Goal: Transaction & Acquisition: Purchase product/service

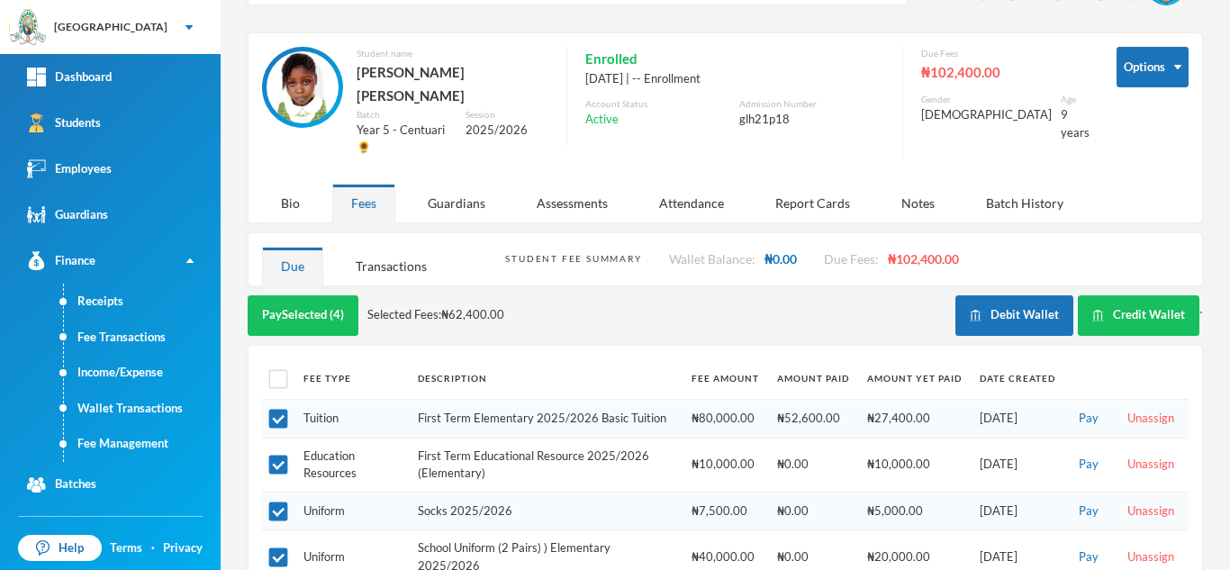
scroll to position [186, 0]
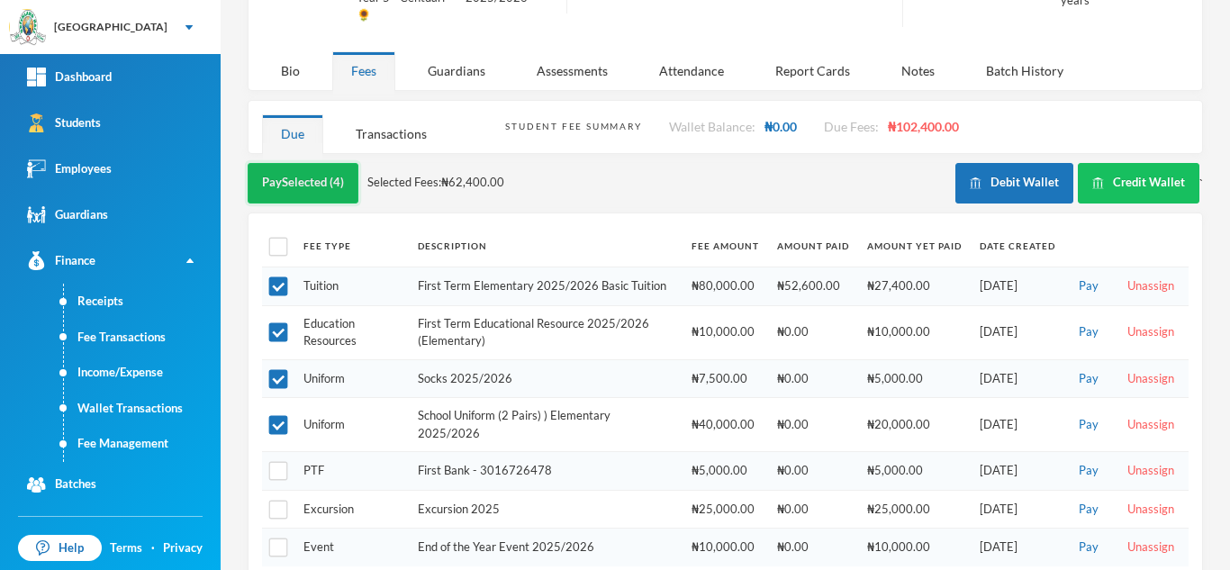
click at [290, 163] on button "Pay Selected (4)" at bounding box center [303, 183] width 111 height 41
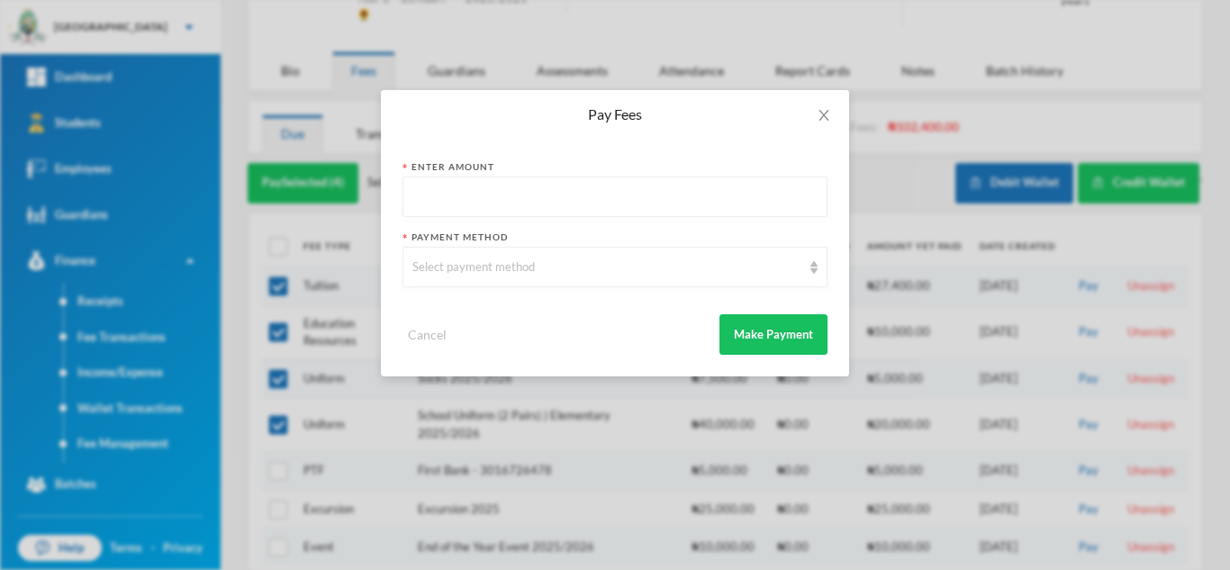
click at [457, 195] on input "text" at bounding box center [615, 197] width 405 height 41
type input "67000"
click at [460, 277] on div "Select payment method" at bounding box center [615, 267] width 425 height 41
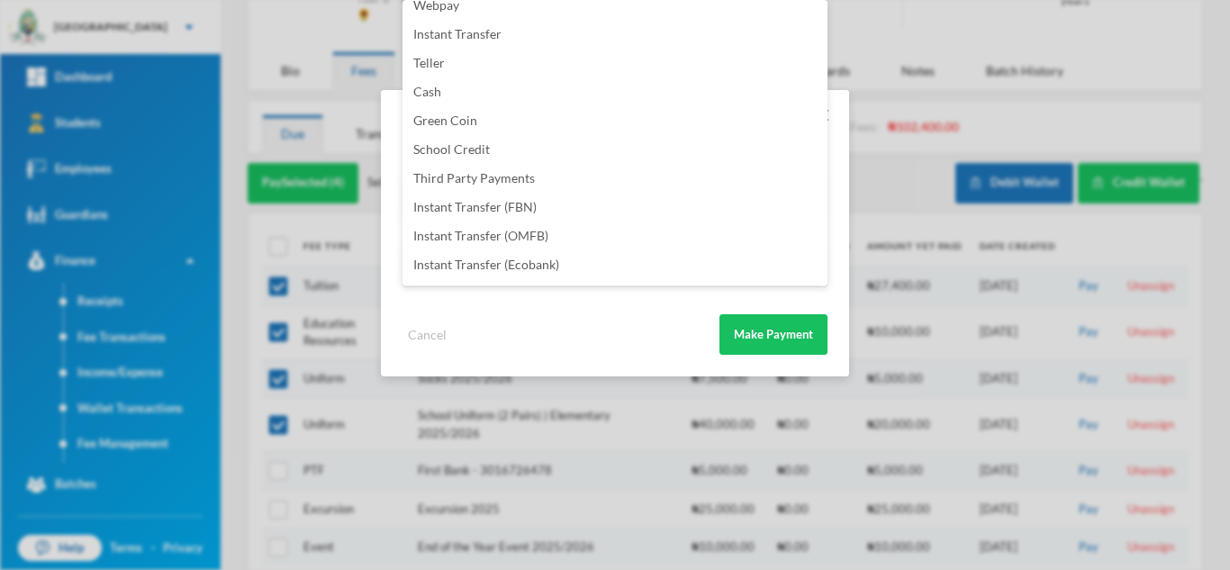
scroll to position [212, 0]
click at [477, 179] on span "Instant Transfer (FBN)" at bounding box center [474, 180] width 123 height 15
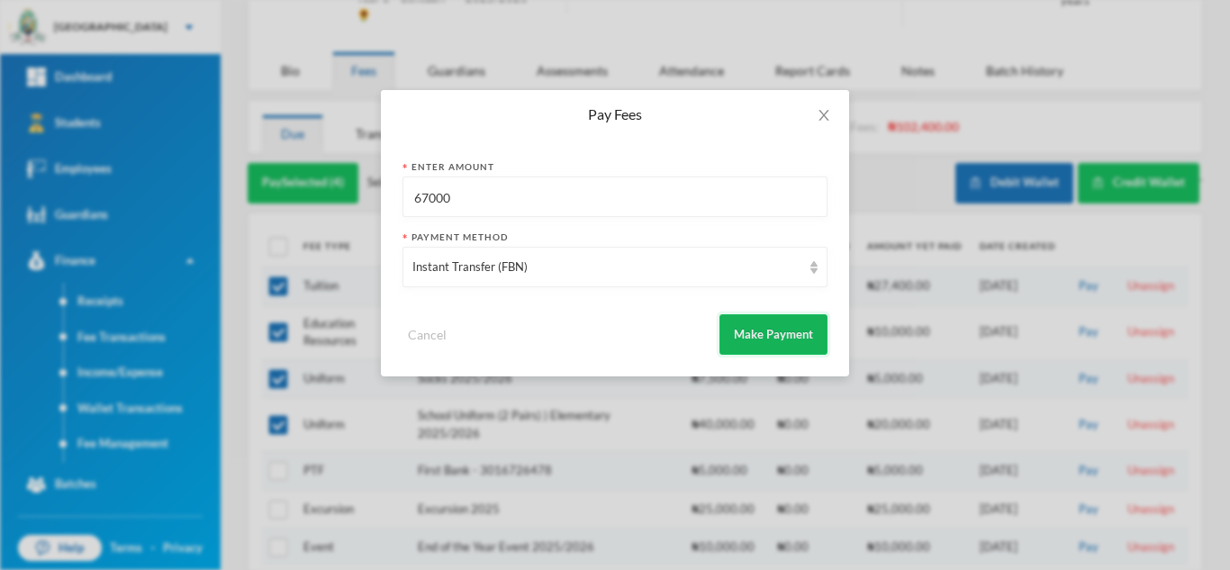
click at [737, 331] on button "Make Payment" at bounding box center [774, 334] width 108 height 41
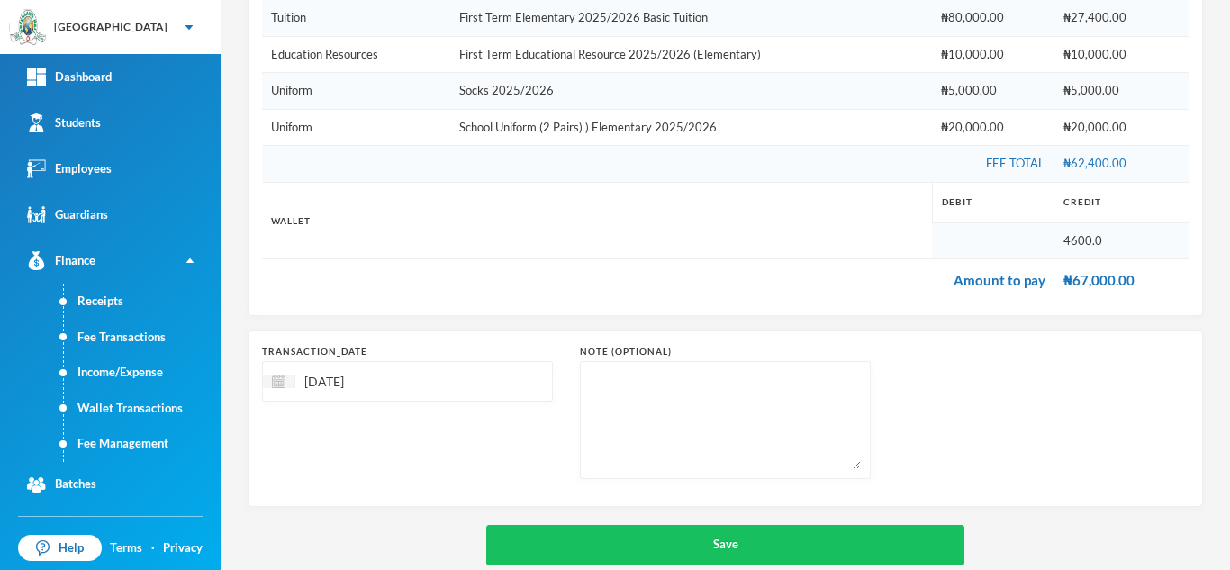
scroll to position [339, 0]
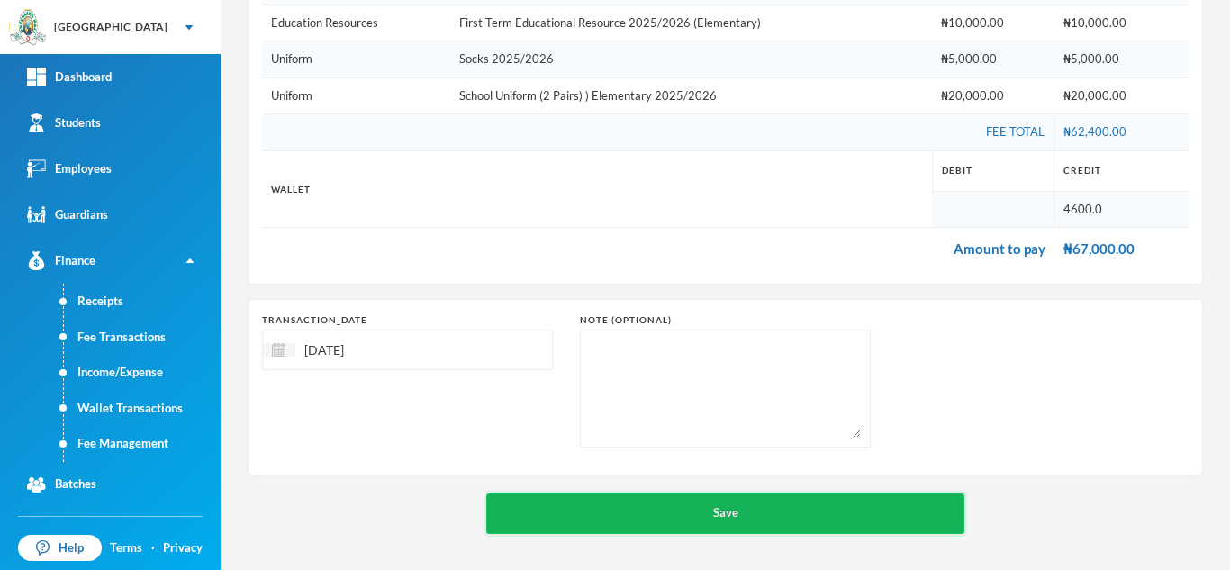
click at [674, 517] on button "Save" at bounding box center [725, 514] width 478 height 41
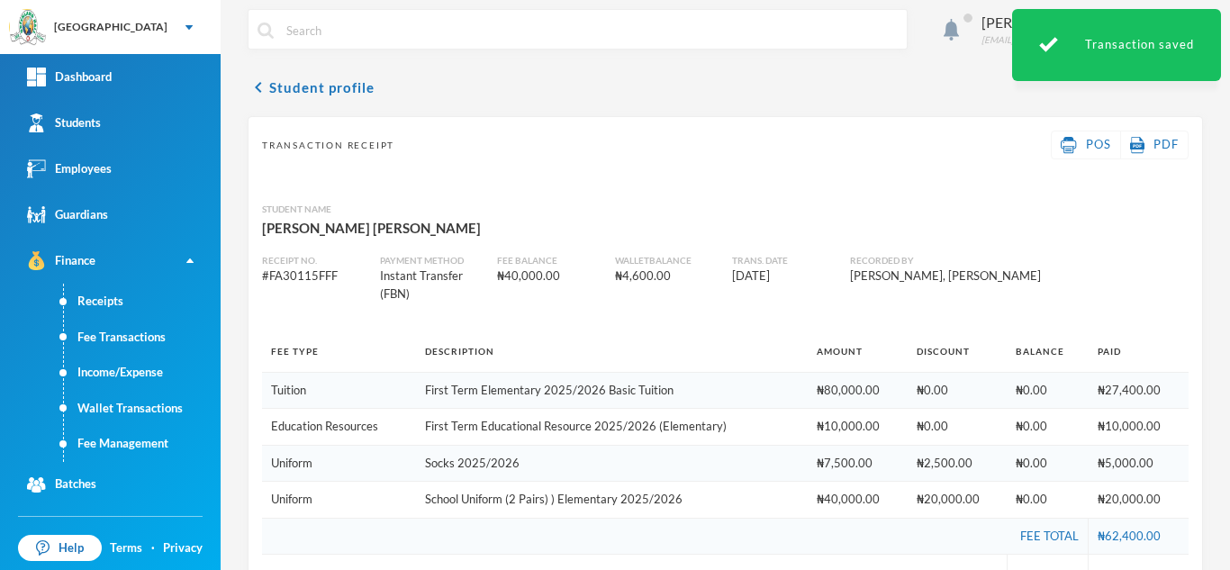
scroll to position [4, 0]
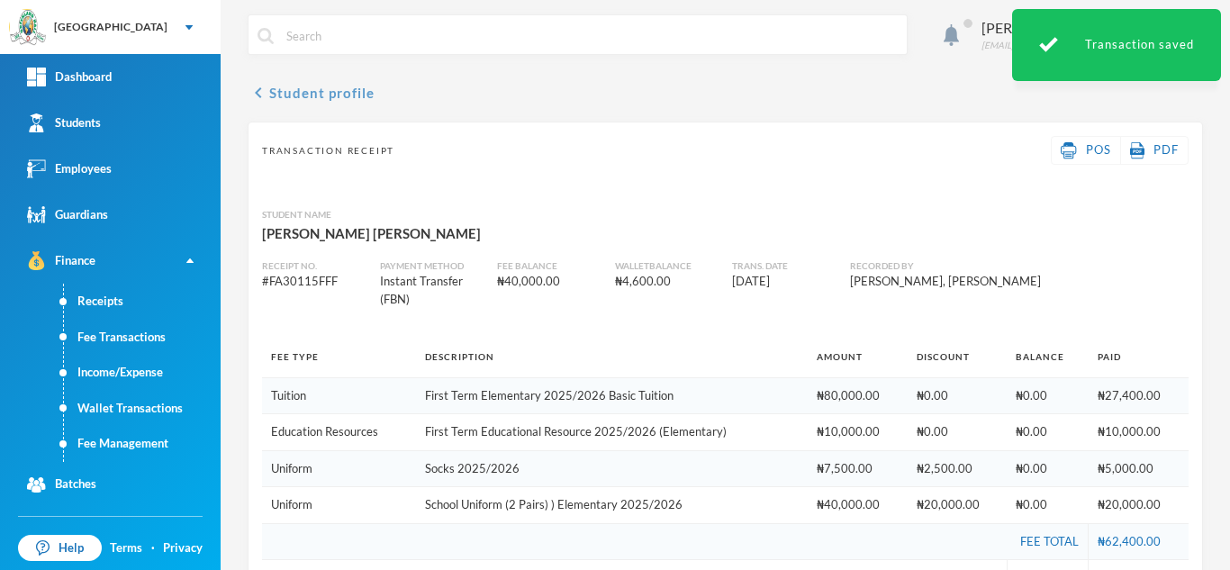
click at [351, 90] on button "chevron_left Student profile" at bounding box center [311, 93] width 127 height 22
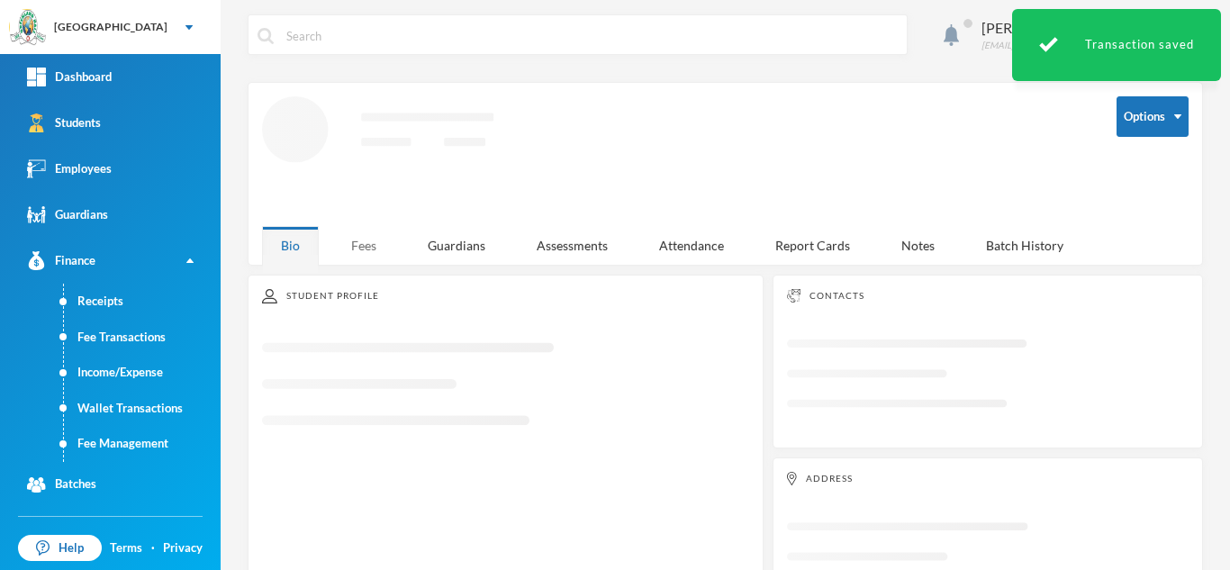
click at [362, 258] on div "Fees" at bounding box center [363, 245] width 63 height 39
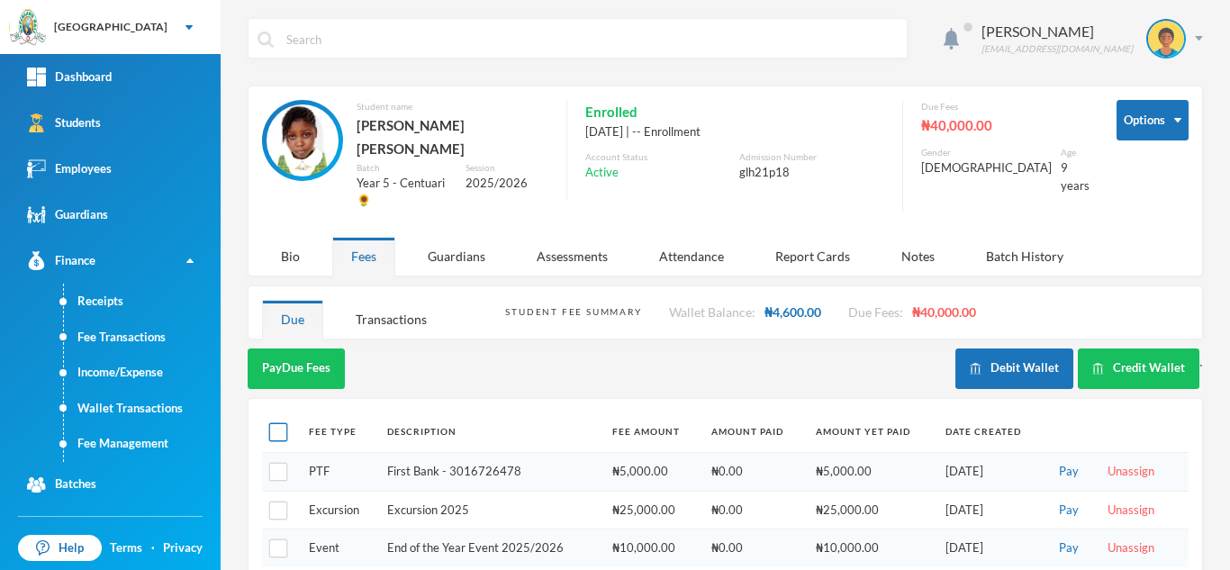
click at [272, 423] on input "checkbox" at bounding box center [278, 432] width 19 height 19
checkbox input "true"
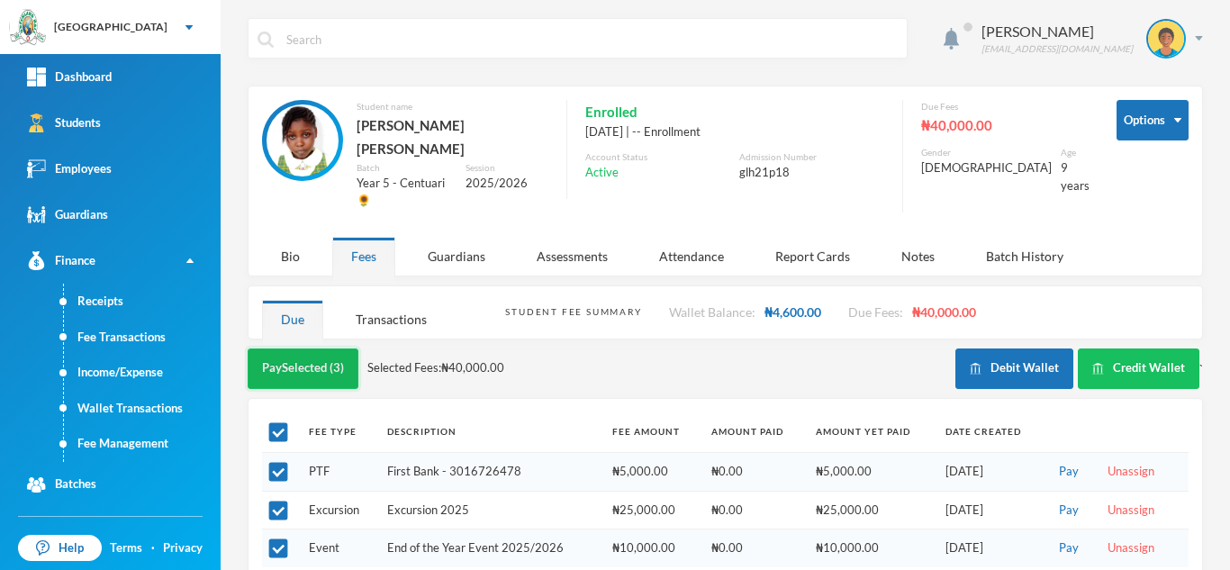
click at [304, 349] on button "Pay Selected (3)" at bounding box center [303, 369] width 111 height 41
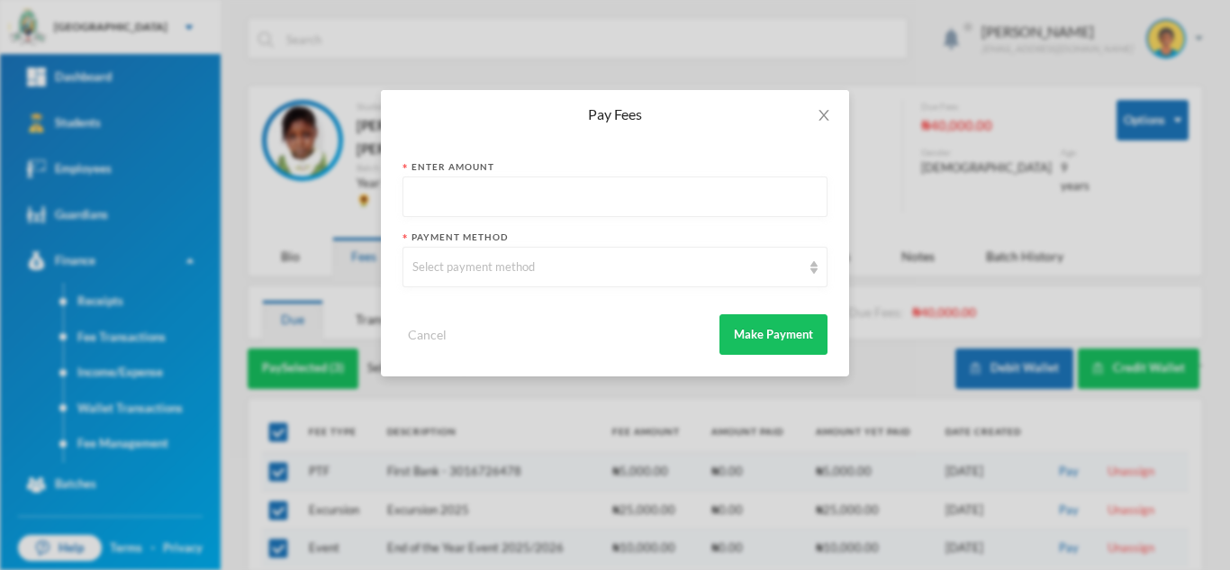
click at [503, 198] on input "text" at bounding box center [615, 197] width 405 height 41
type input "5000"
click at [500, 261] on div "Select payment method" at bounding box center [607, 267] width 389 height 18
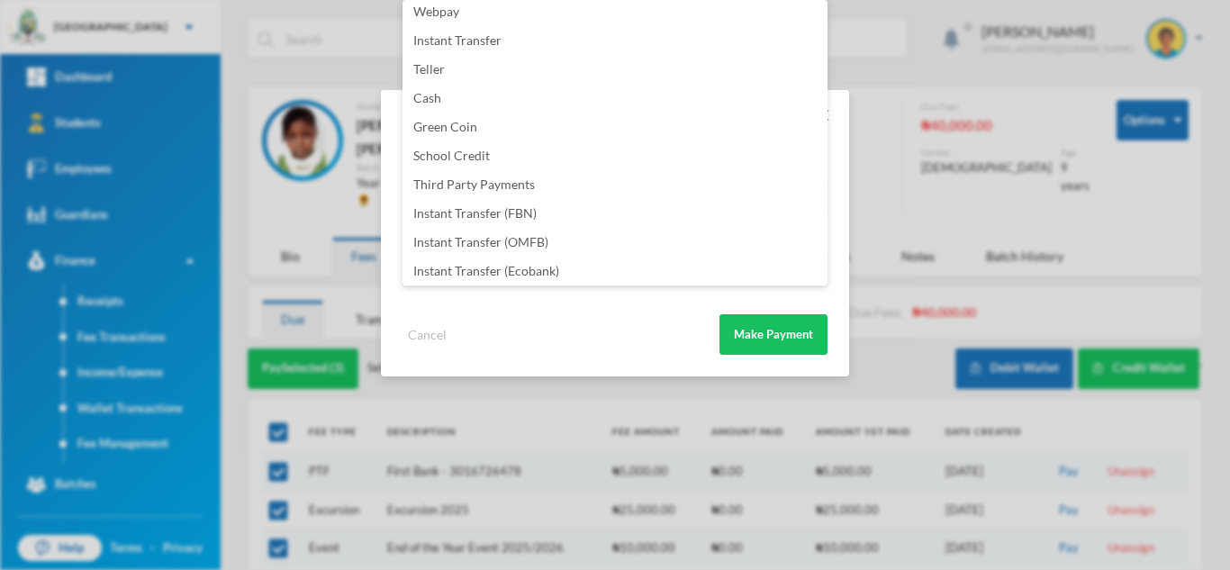
scroll to position [212, 0]
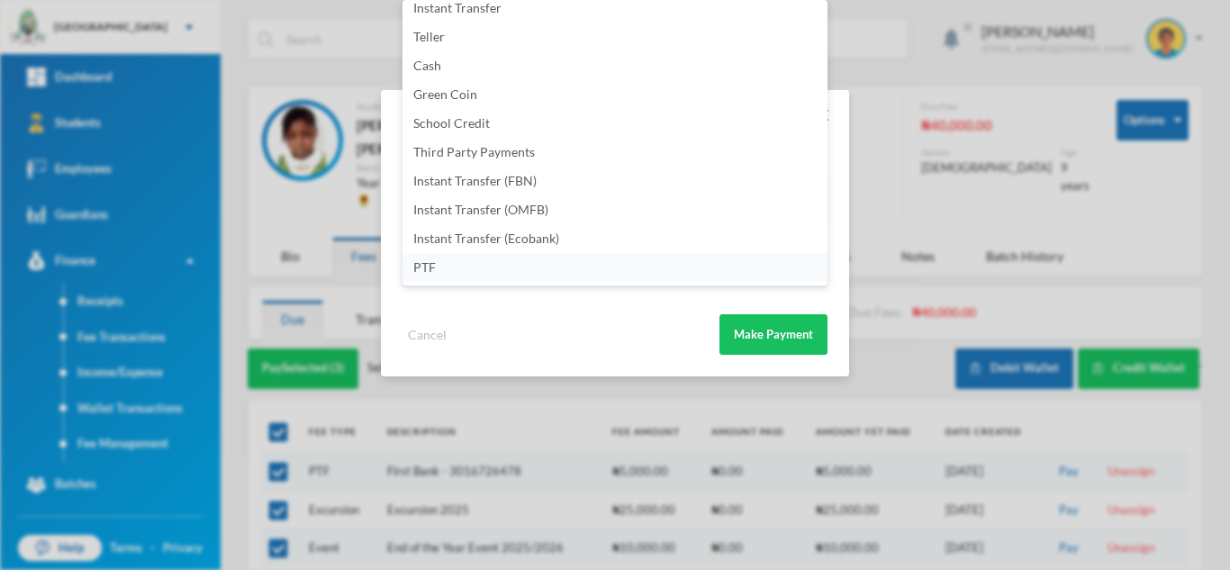
click at [540, 268] on li "PTF" at bounding box center [615, 267] width 425 height 29
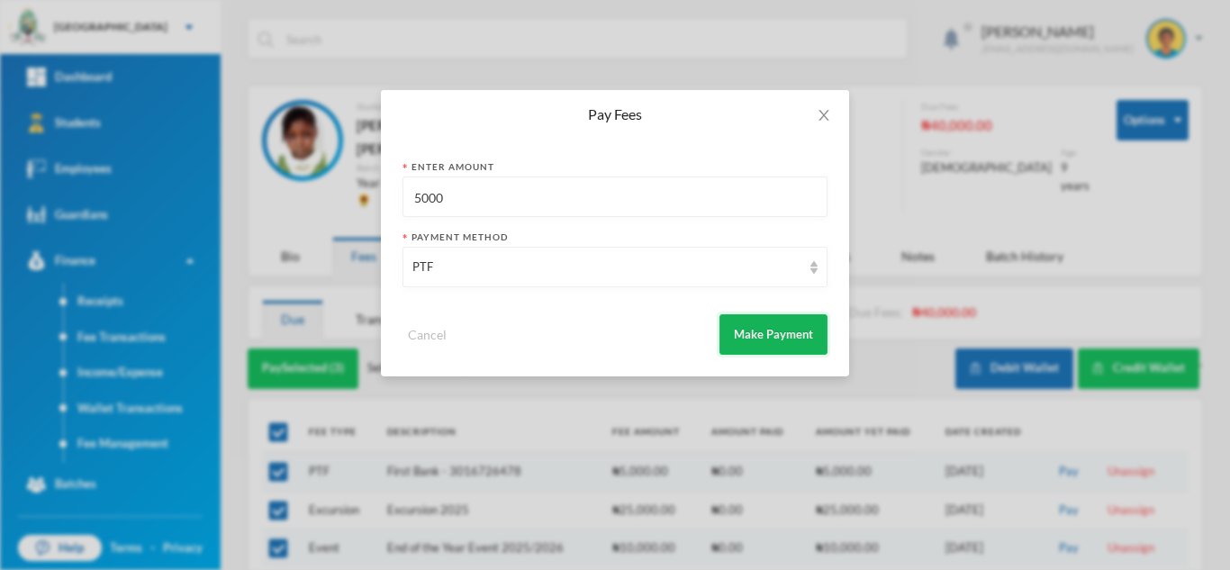
click at [799, 344] on button "Make Payment" at bounding box center [774, 334] width 108 height 41
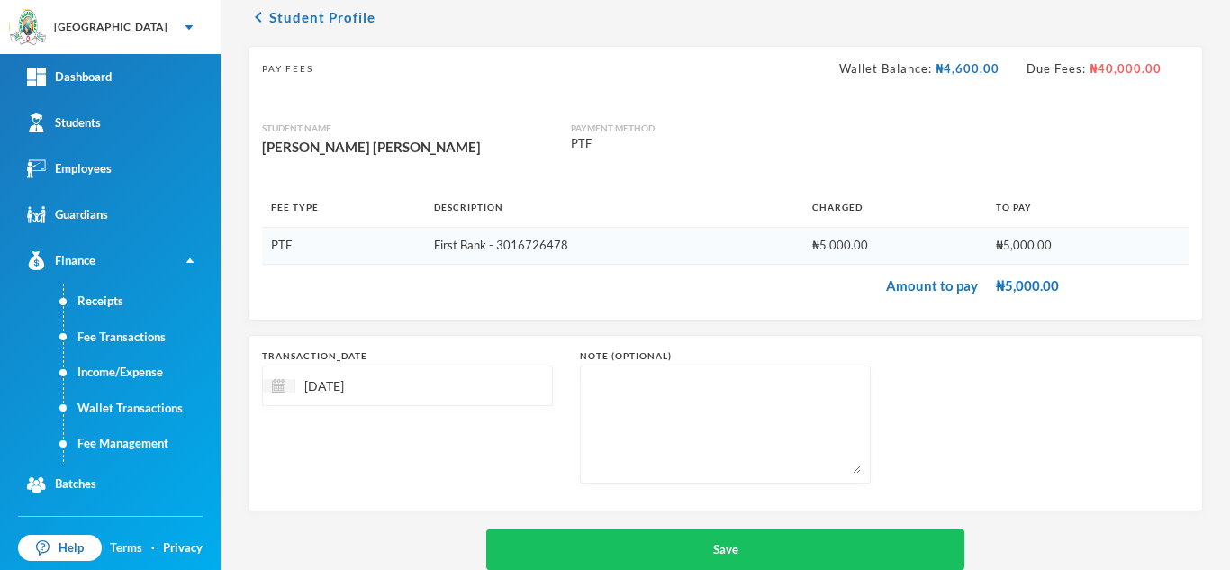
scroll to position [77, 0]
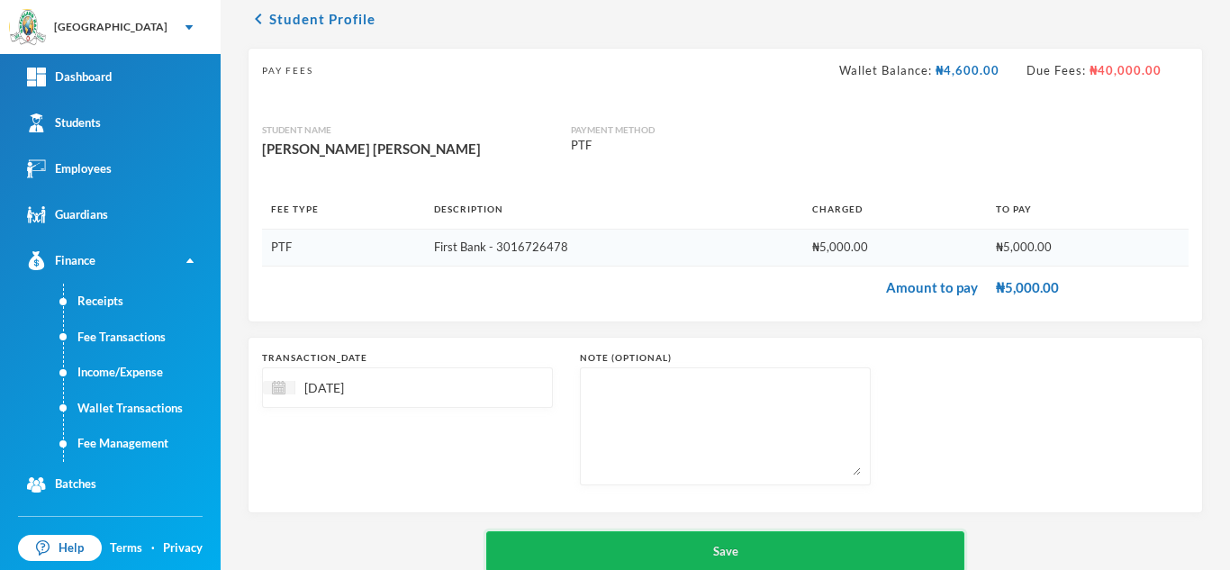
click at [653, 554] on button "Save" at bounding box center [725, 551] width 478 height 41
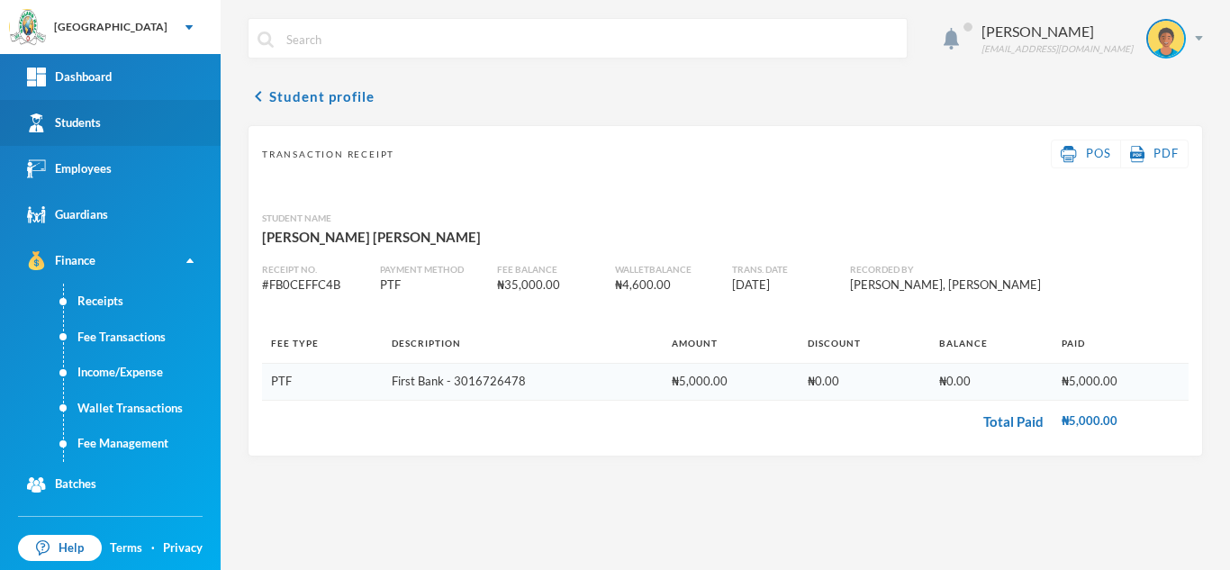
click at [128, 122] on link "Students" at bounding box center [110, 123] width 221 height 46
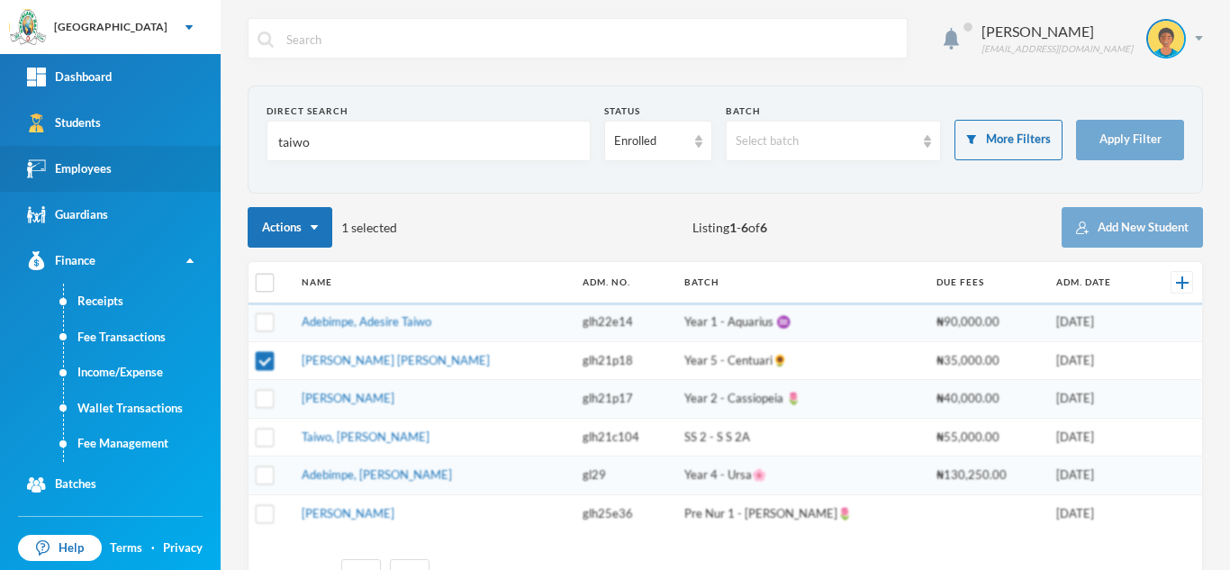
drag, startPoint x: 330, startPoint y: 146, endPoint x: 202, endPoint y: 148, distance: 127.9
click at [202, 148] on div "Greenland Hall Your Bluebic Account Greenland Hall Add a New School Dashboard S…" at bounding box center [615, 285] width 1230 height 570
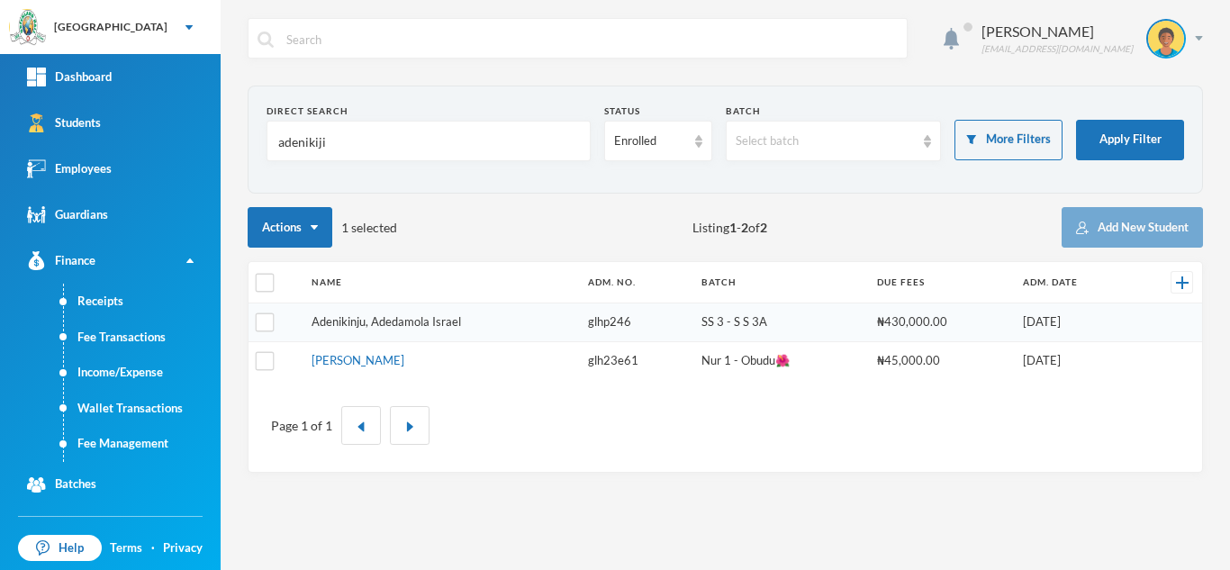
type input "adenikiji"
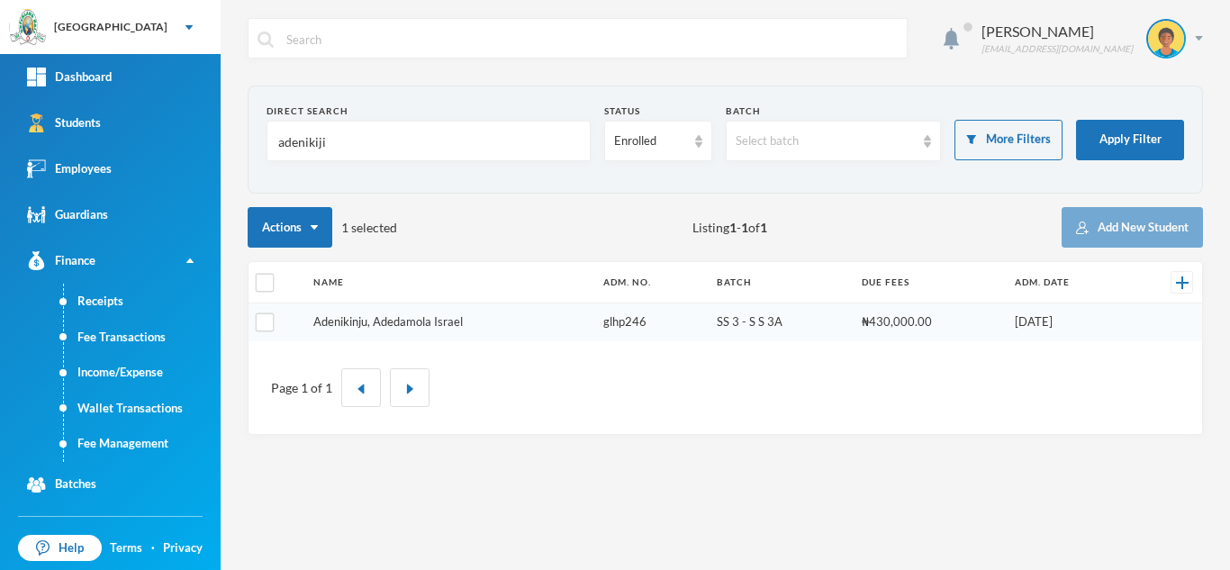
click at [349, 317] on link "Adenikinju, Adedamola Israel" at bounding box center [388, 321] width 150 height 14
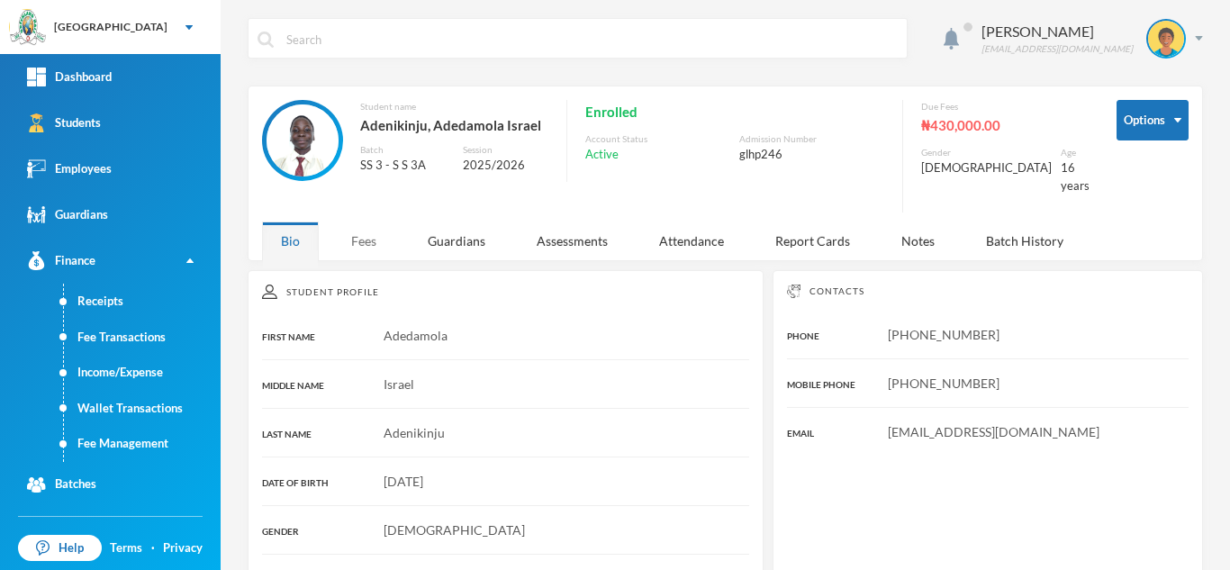
click at [344, 222] on div "Fees" at bounding box center [363, 241] width 63 height 39
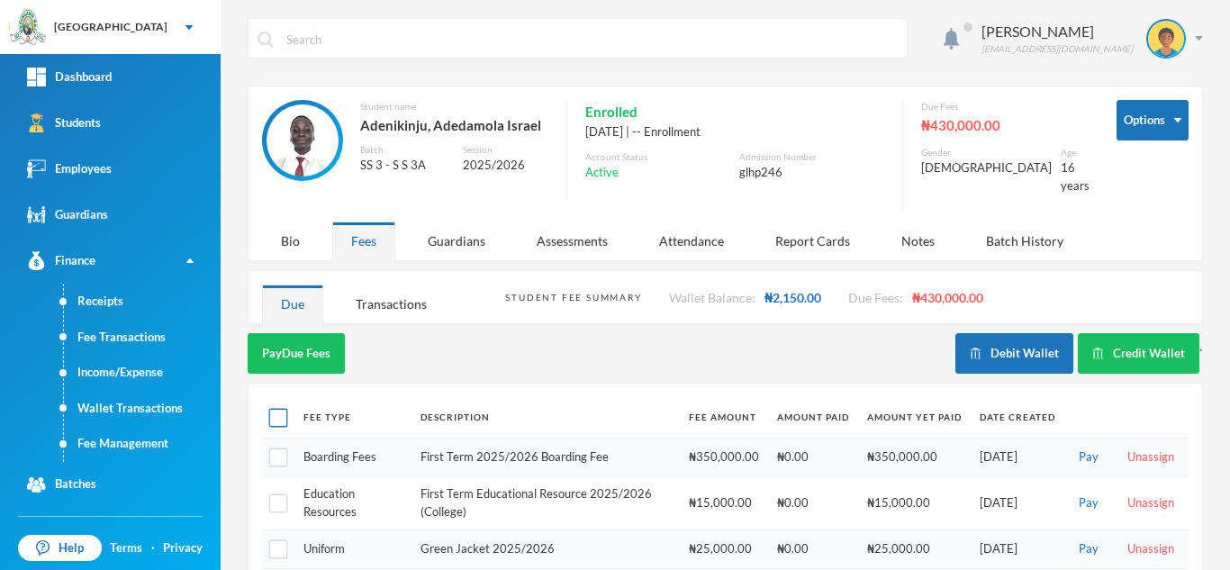
click at [278, 409] on input "checkbox" at bounding box center [278, 418] width 19 height 19
checkbox input "true"
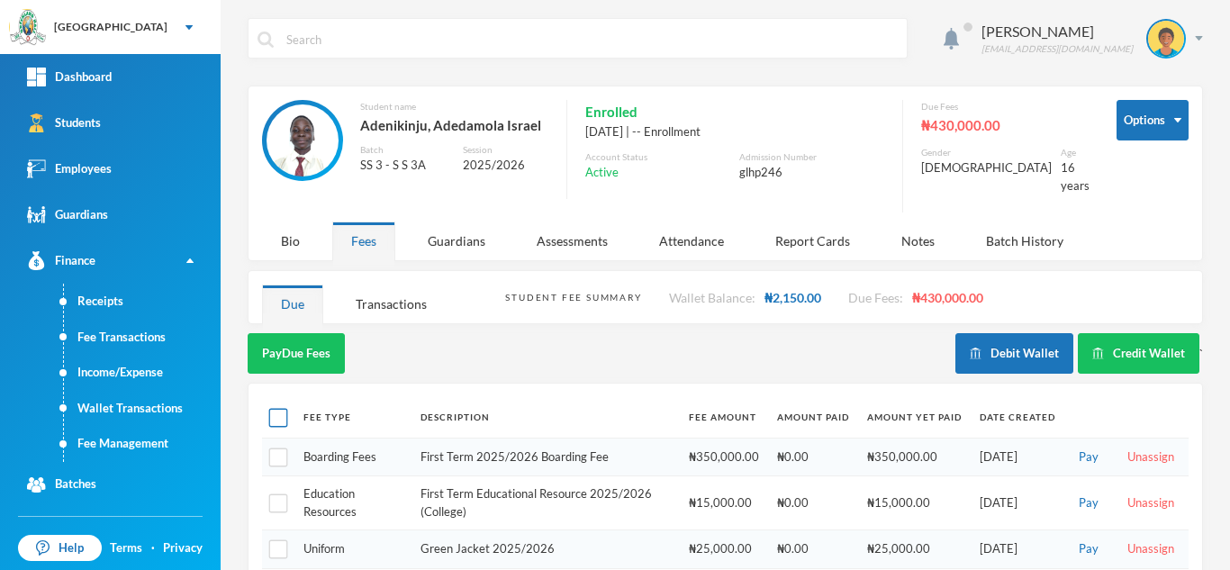
checkbox input "true"
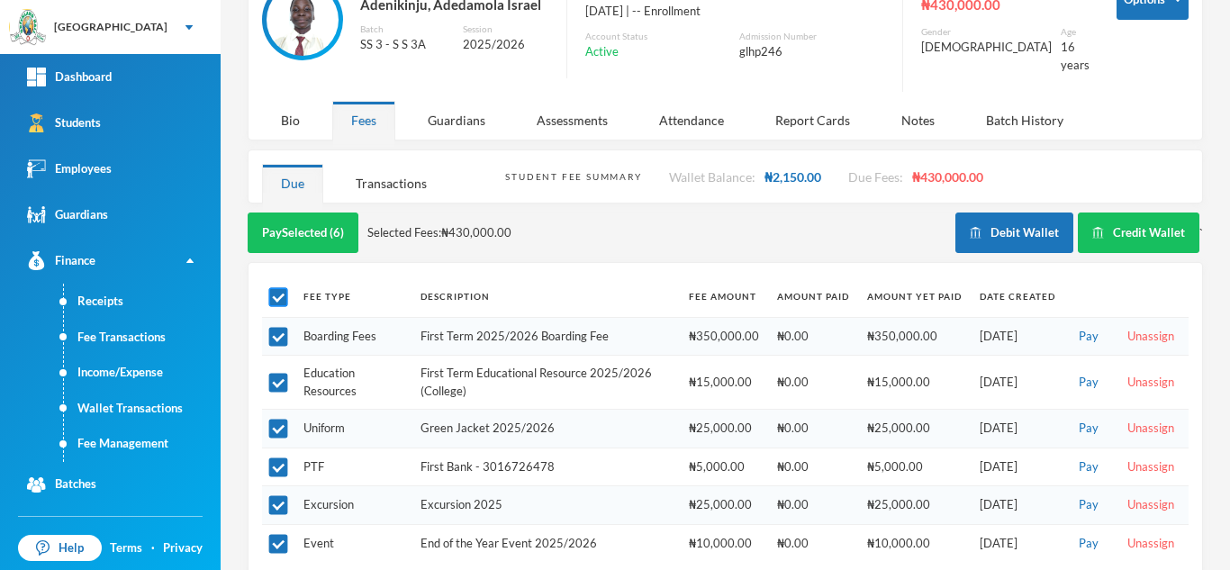
click at [278, 289] on input "checkbox" at bounding box center [278, 297] width 19 height 19
checkbox input "false"
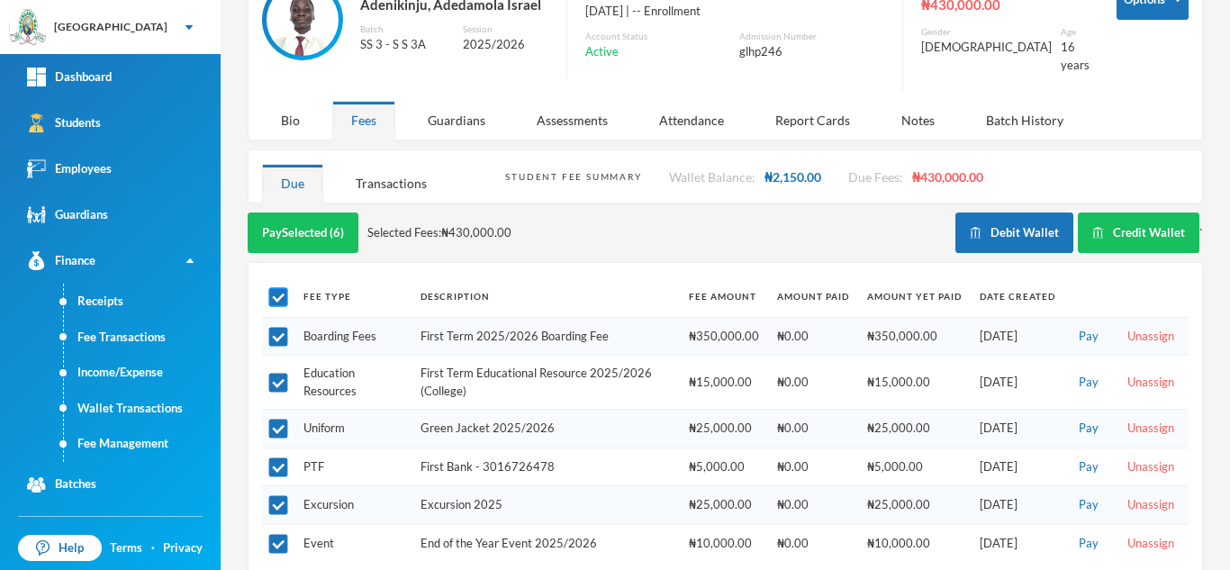
checkbox input "false"
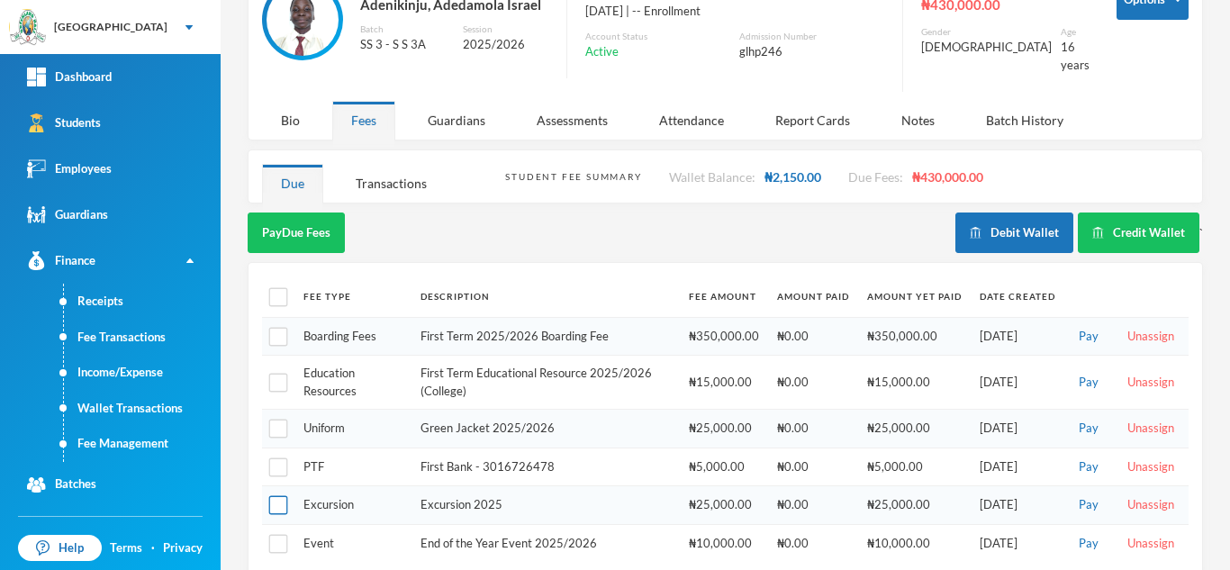
click at [276, 496] on input "checkbox" at bounding box center [278, 505] width 19 height 19
checkbox input "true"
click at [282, 293] on input "checkbox" at bounding box center [278, 297] width 19 height 19
checkbox input "true"
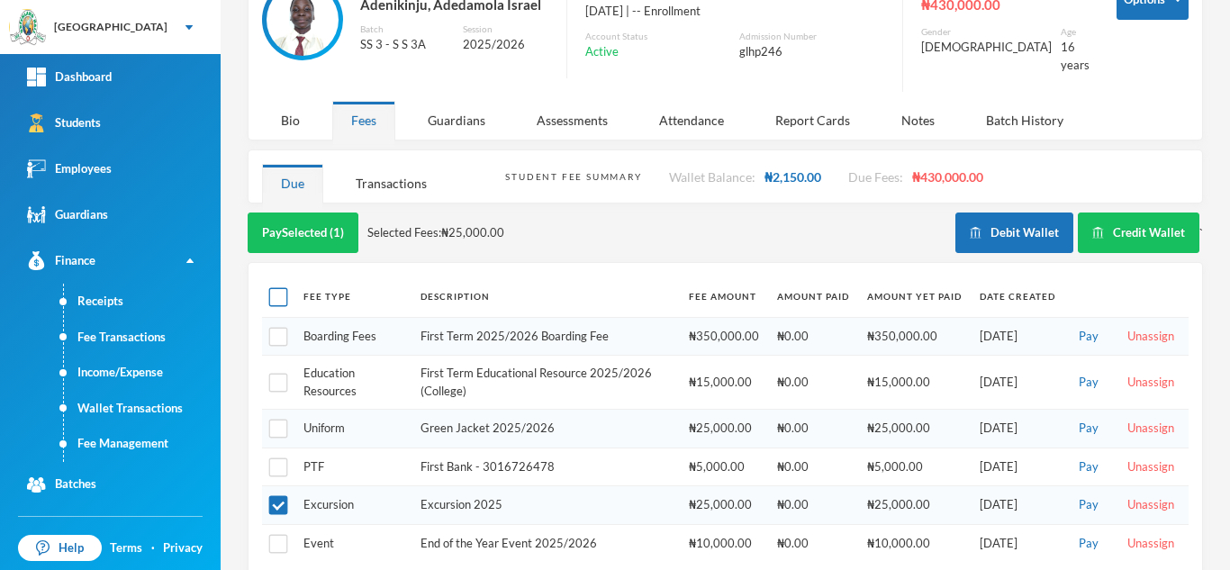
checkbox input "true"
click at [282, 293] on input "checkbox" at bounding box center [278, 297] width 19 height 19
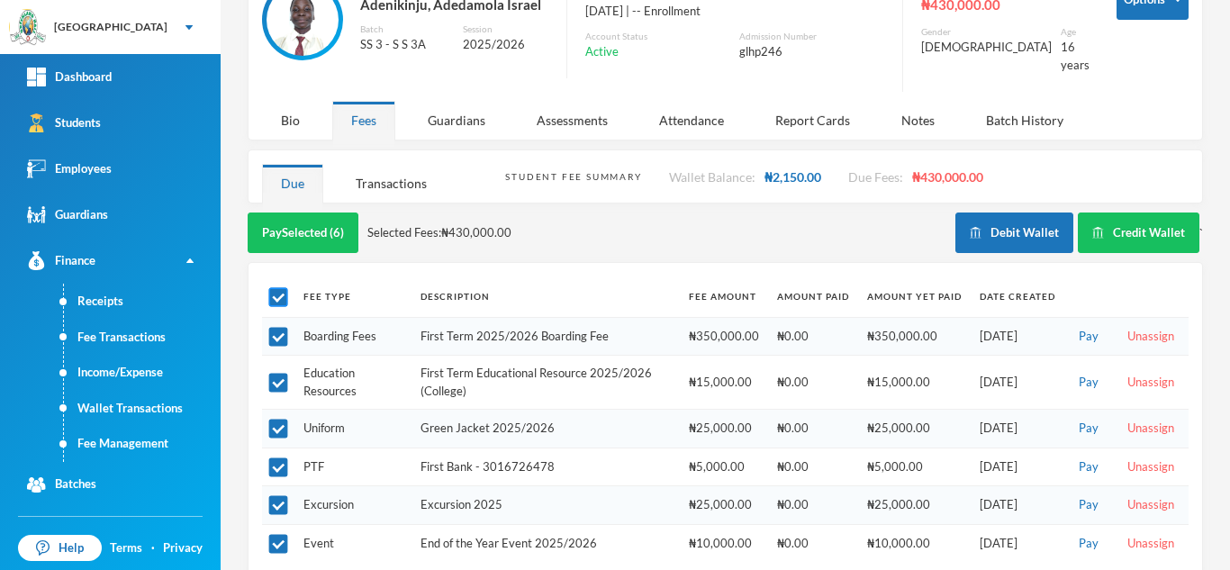
checkbox input "false"
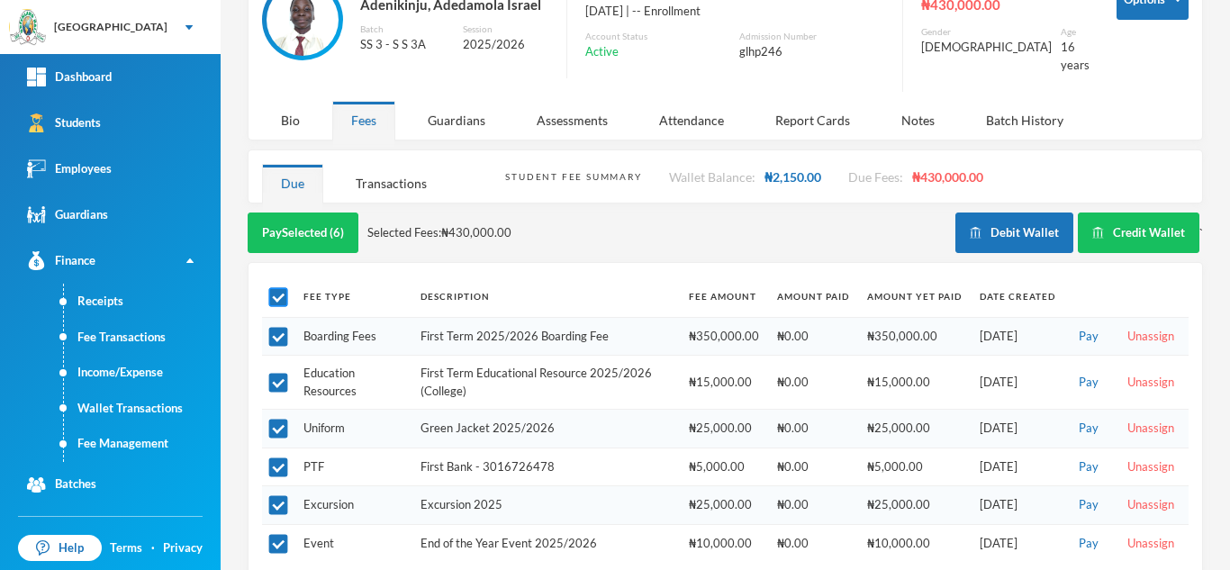
checkbox input "false"
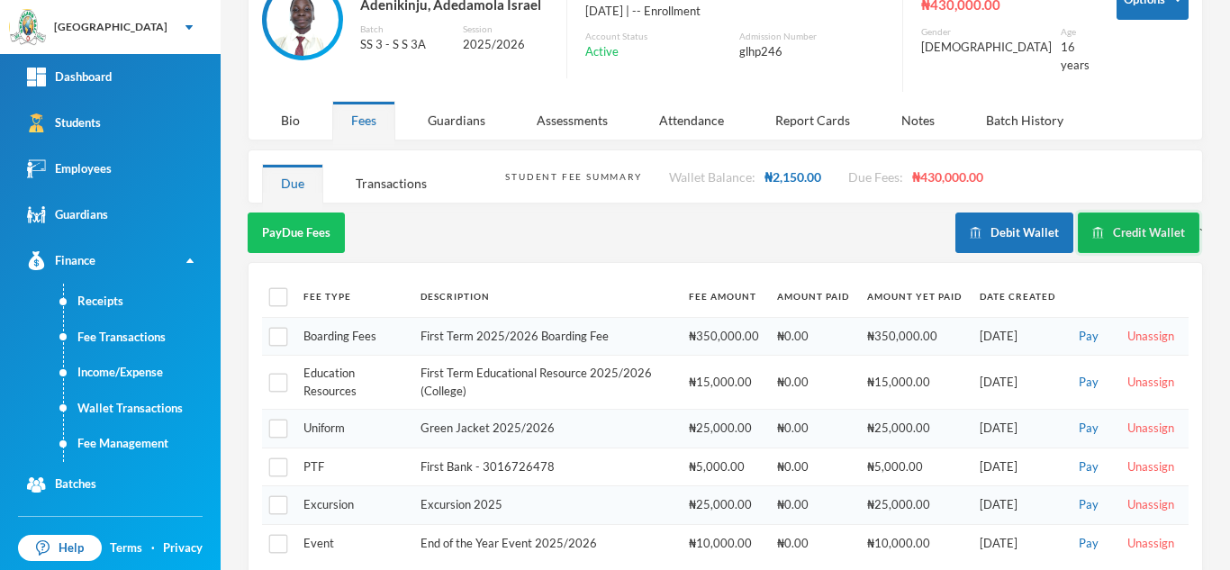
click at [1121, 219] on button "Credit Wallet" at bounding box center [1139, 233] width 122 height 41
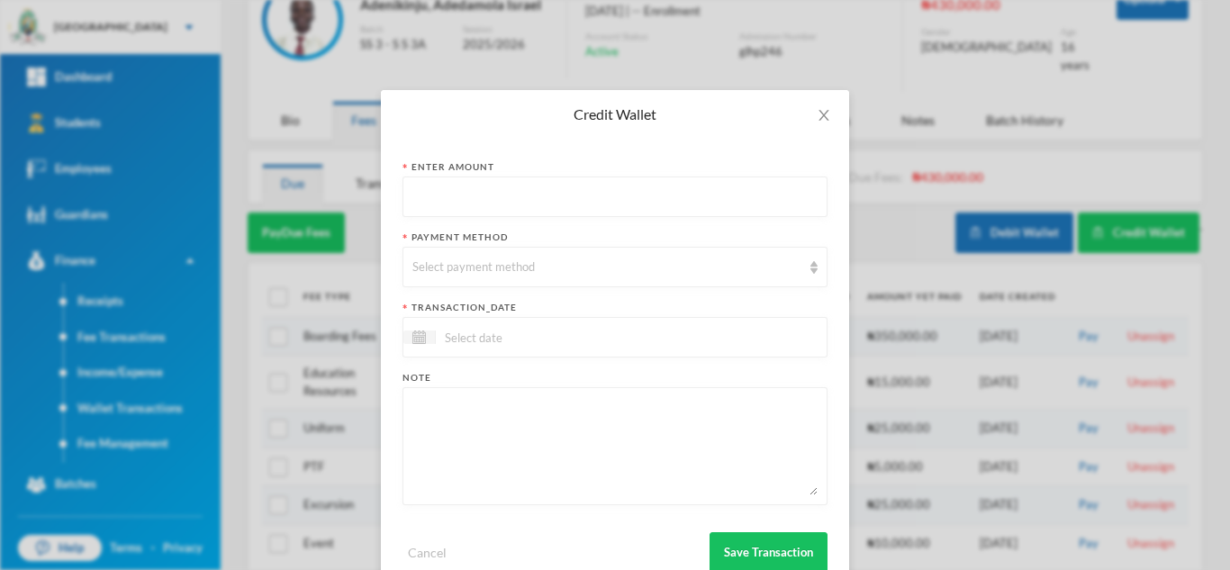
click at [537, 196] on input "text" at bounding box center [615, 197] width 405 height 41
type input "250000"
click at [499, 268] on div "Select payment method" at bounding box center [607, 267] width 389 height 18
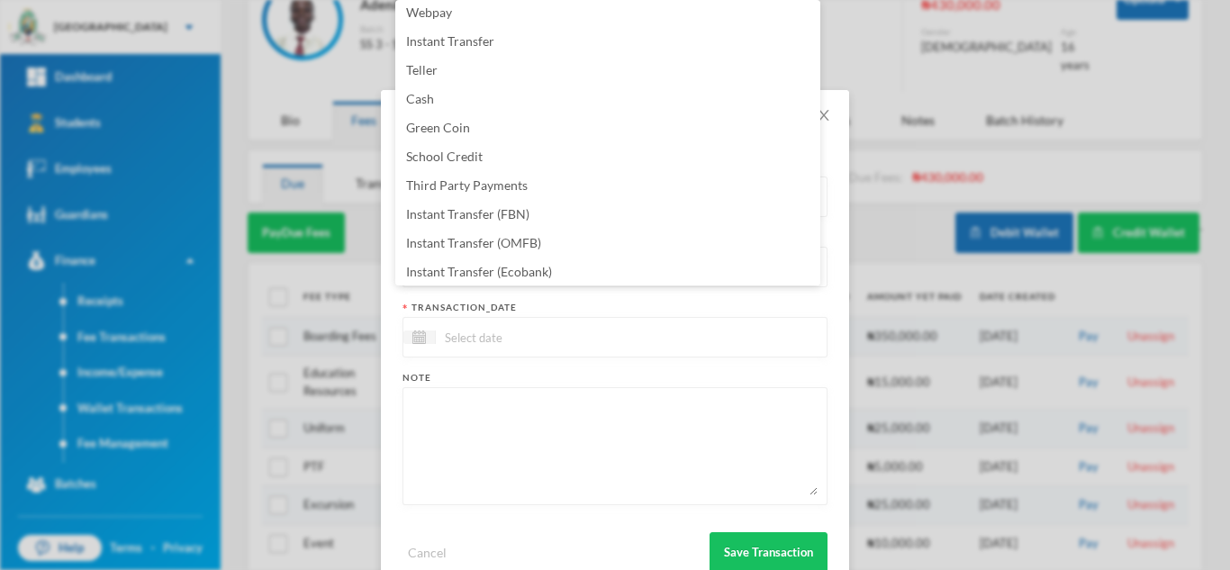
scroll to position [183, 0]
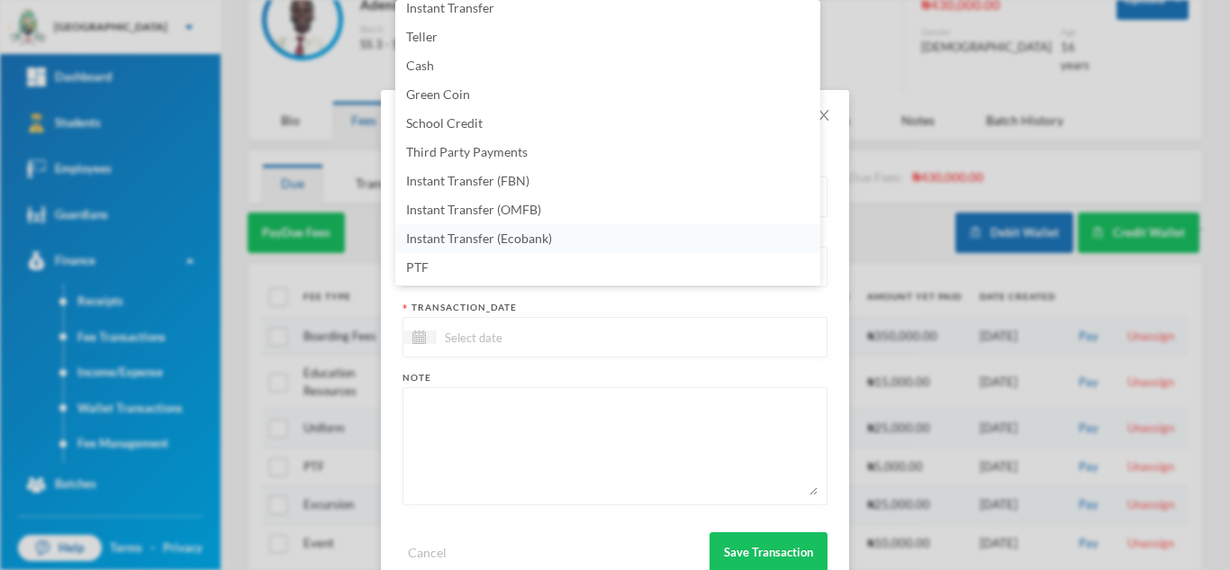
click at [564, 235] on li "Instant Transfer (Ecobank)" at bounding box center [607, 238] width 425 height 29
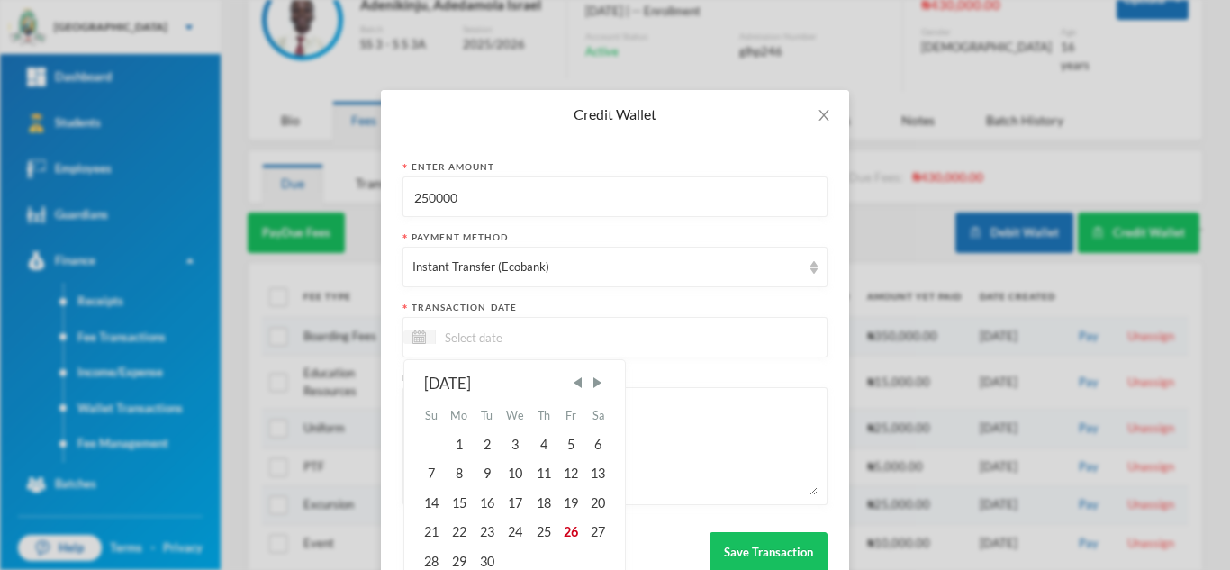
click at [549, 334] on input at bounding box center [511, 337] width 151 height 21
click at [567, 525] on div "26" at bounding box center [571, 532] width 27 height 29
type input "[DATE]"
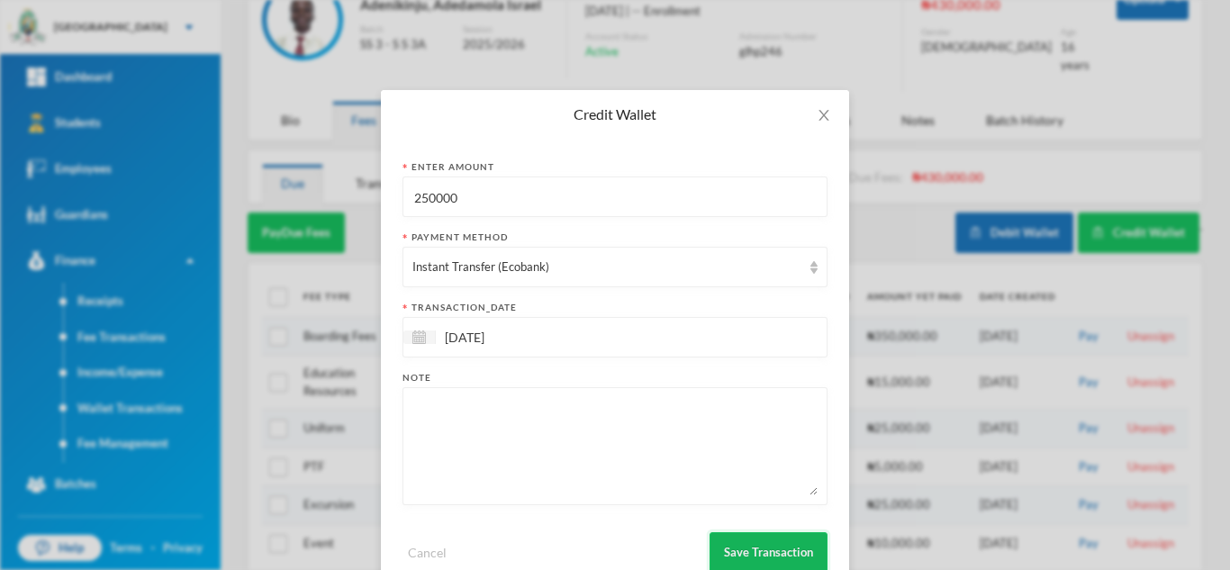
click at [745, 552] on button "Save Transaction" at bounding box center [769, 552] width 118 height 41
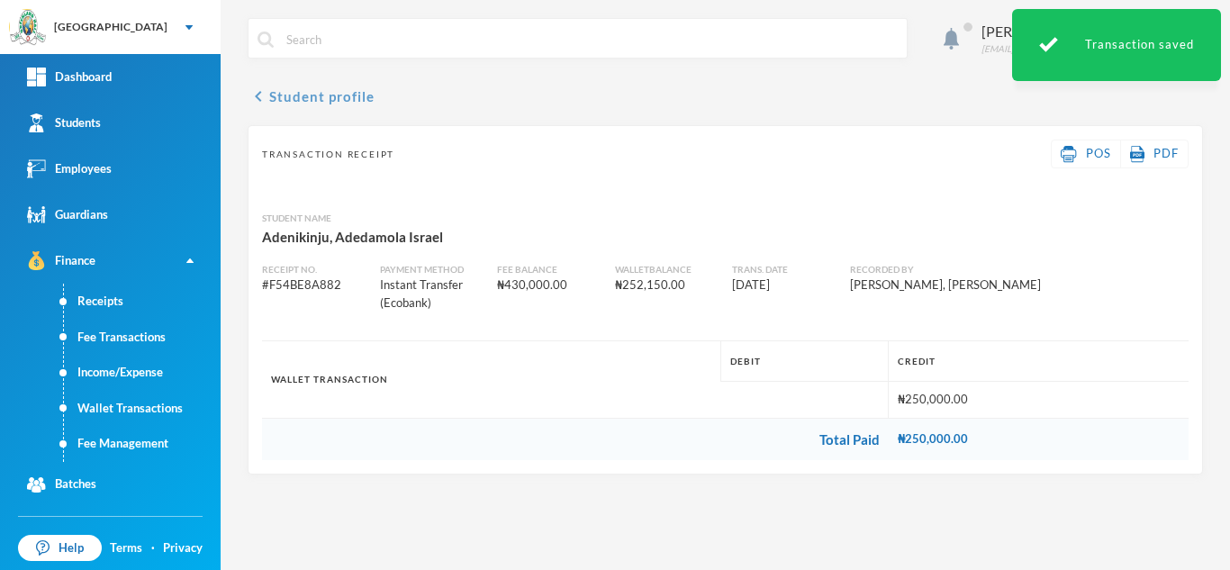
click at [318, 97] on button "chevron_left Student profile" at bounding box center [311, 97] width 127 height 22
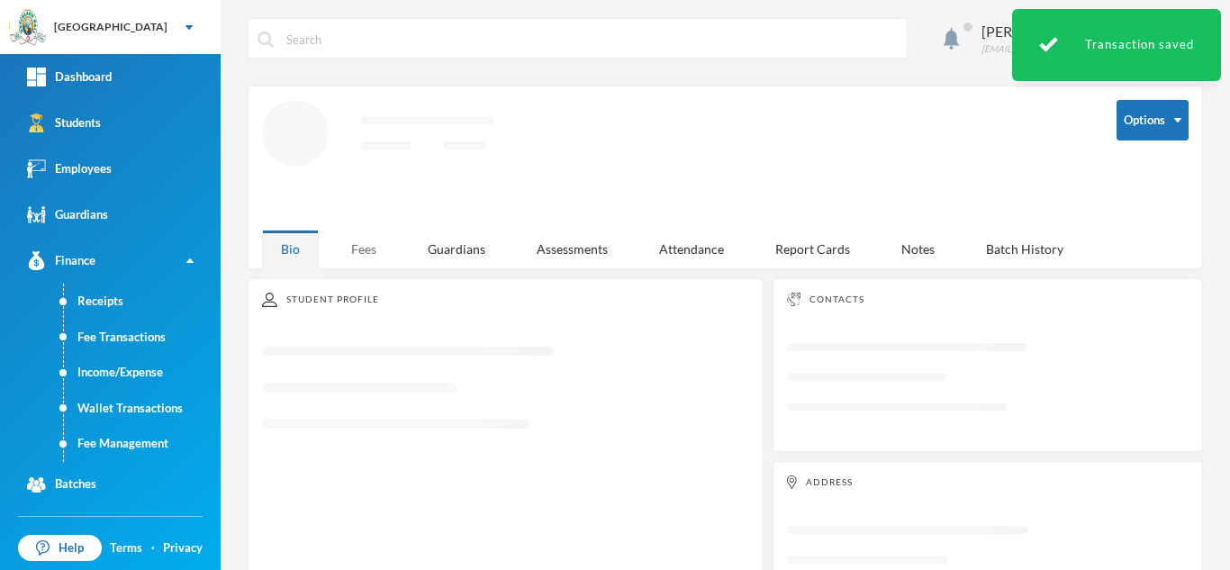
click at [365, 242] on div "Fees" at bounding box center [363, 249] width 63 height 39
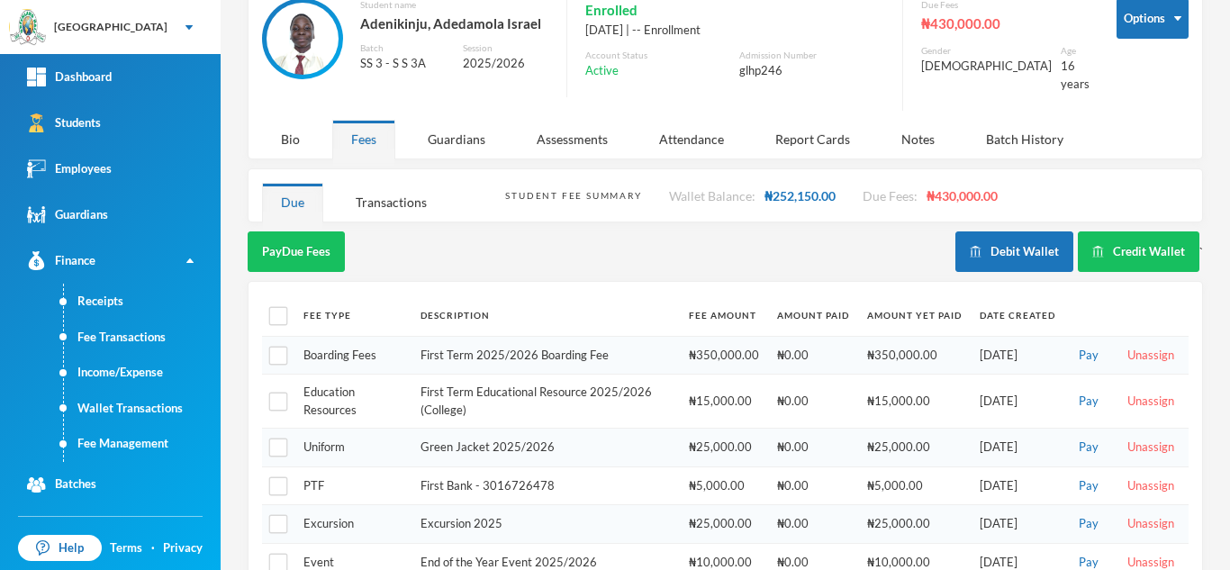
scroll to position [132, 0]
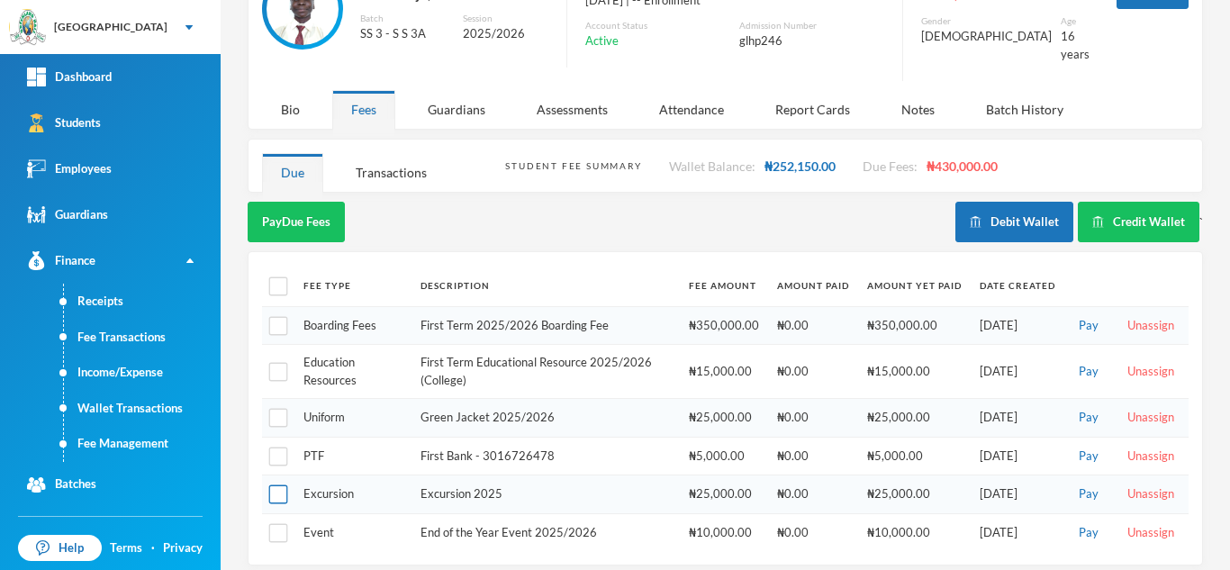
click at [269, 485] on input "checkbox" at bounding box center [278, 494] width 19 height 19
checkbox input "true"
click at [320, 211] on button "Pay Selected (1)" at bounding box center [303, 222] width 111 height 41
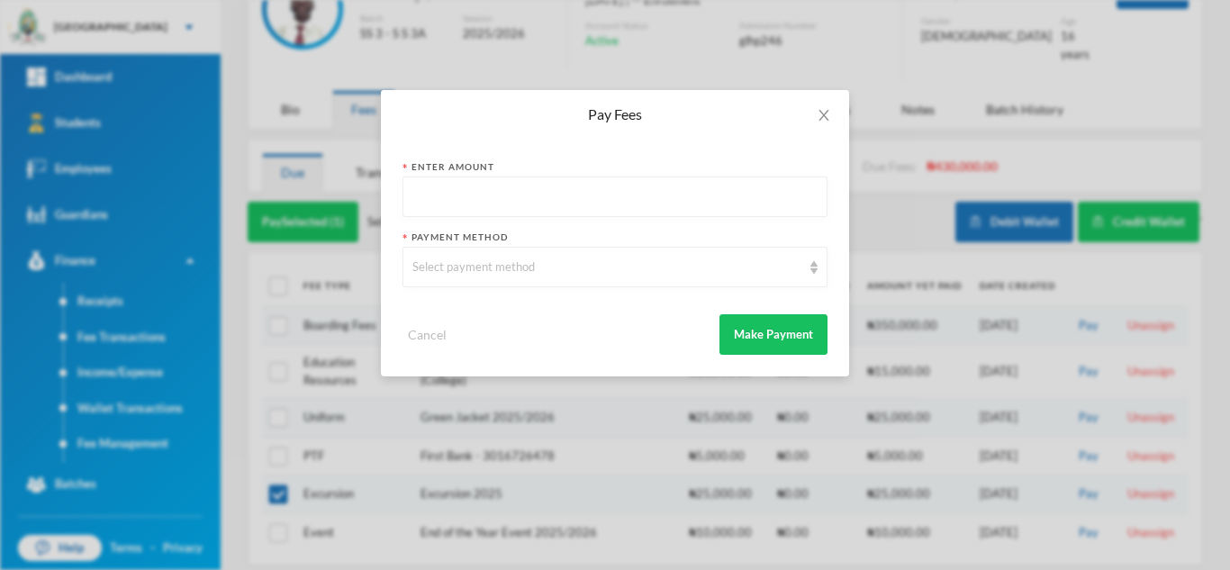
click at [474, 195] on input "text" at bounding box center [615, 197] width 405 height 41
type input "25000"
click at [826, 112] on icon "icon: close" at bounding box center [824, 115] width 14 height 14
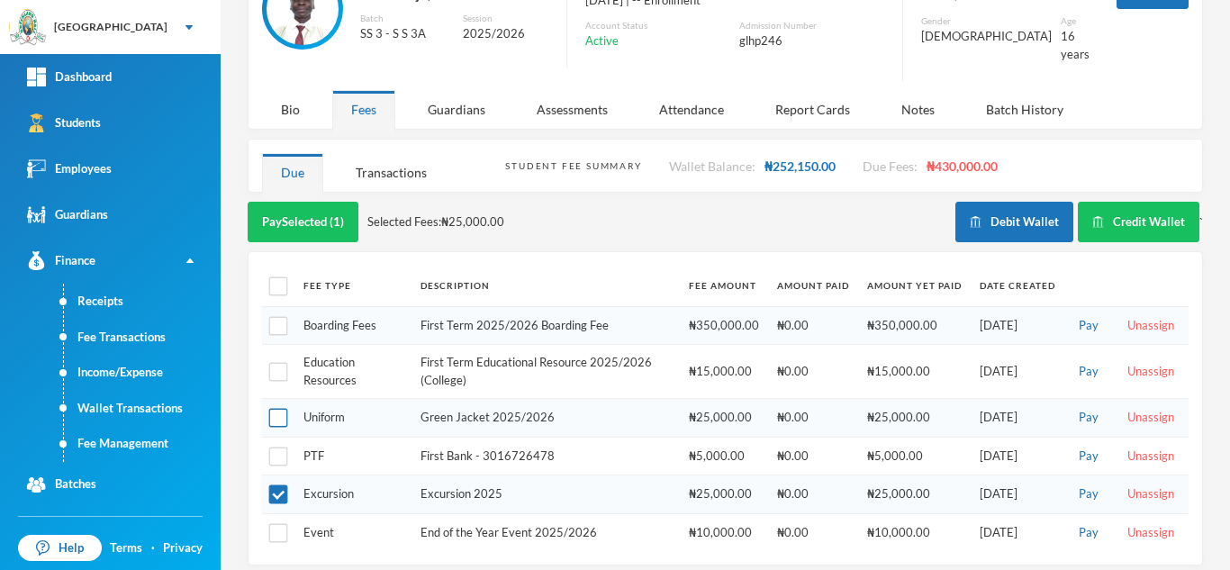
click at [283, 409] on input "checkbox" at bounding box center [278, 418] width 19 height 19
checkbox input "true"
click at [316, 202] on button "Pay Selected (2)" at bounding box center [303, 222] width 111 height 41
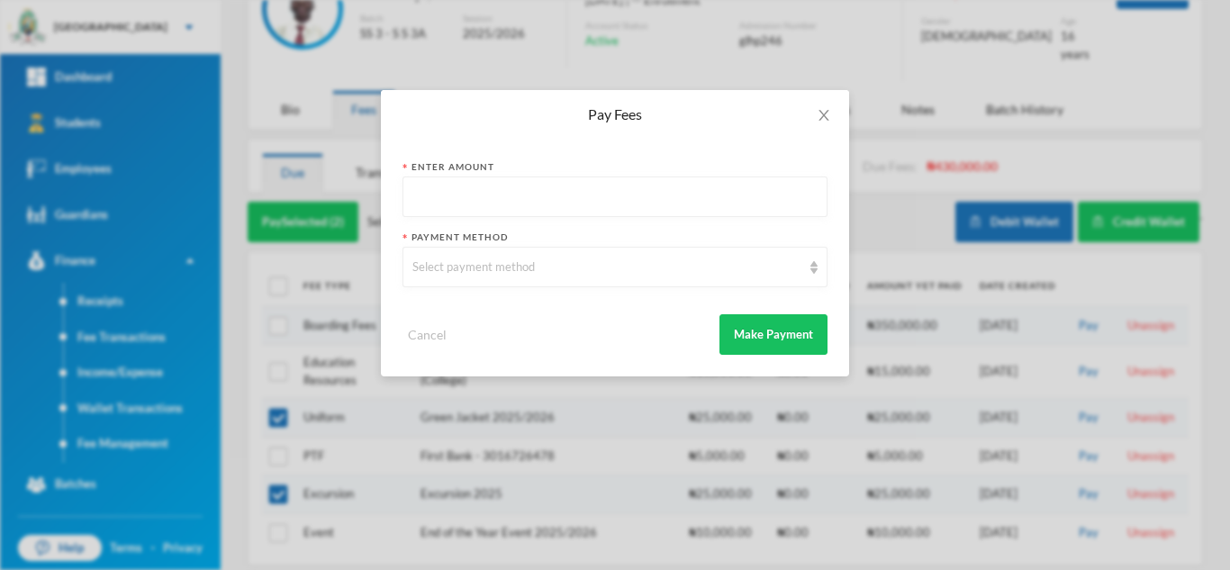
click at [504, 186] on input "text" at bounding box center [615, 197] width 405 height 41
type input "50000"
click at [512, 268] on div "Select payment method" at bounding box center [607, 267] width 389 height 18
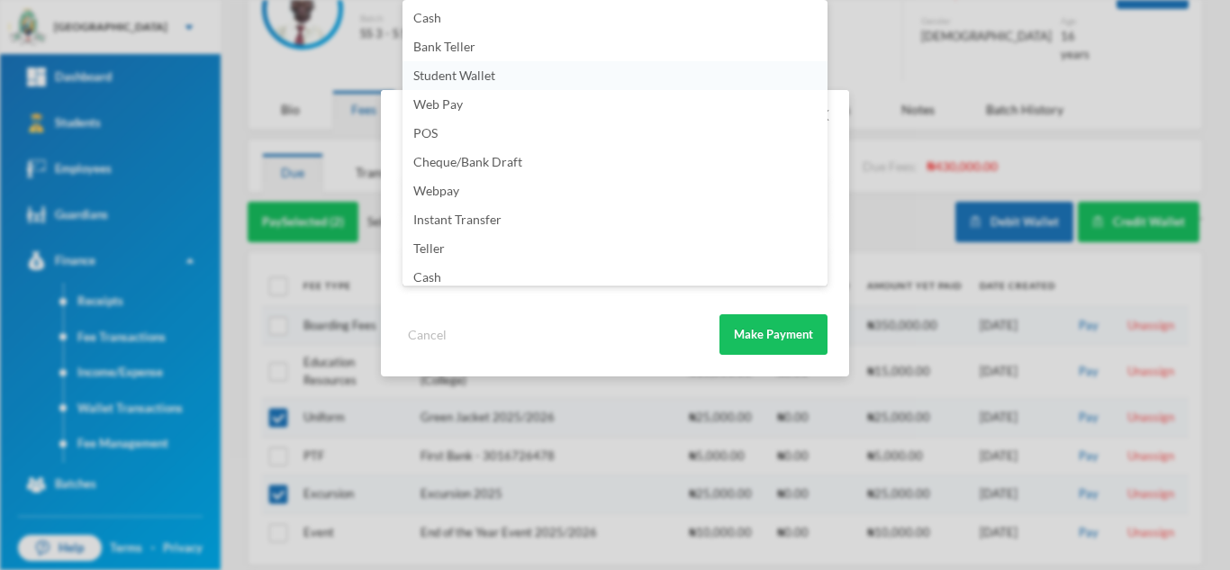
click at [505, 79] on li "Student Wallet" at bounding box center [615, 75] width 425 height 29
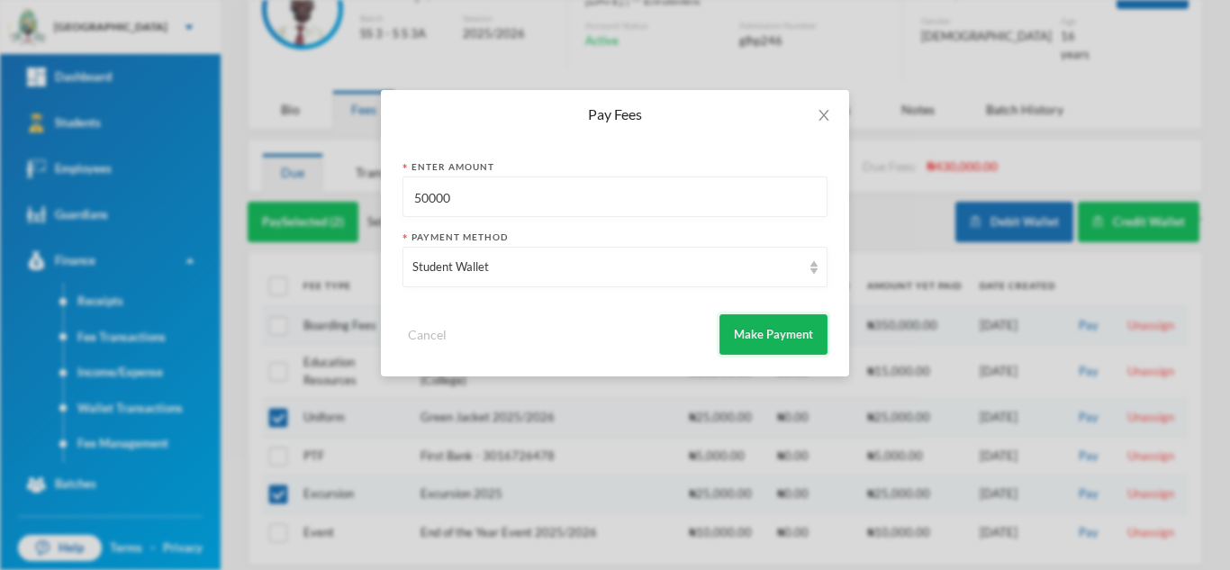
click at [774, 325] on button "Make Payment" at bounding box center [774, 334] width 108 height 41
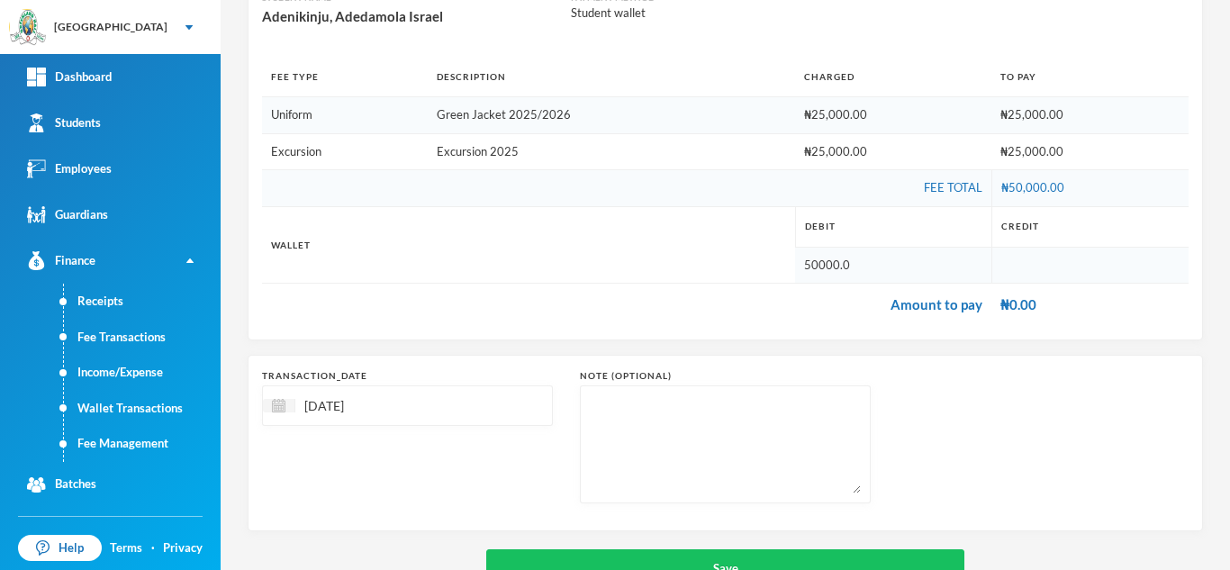
scroll to position [266, 0]
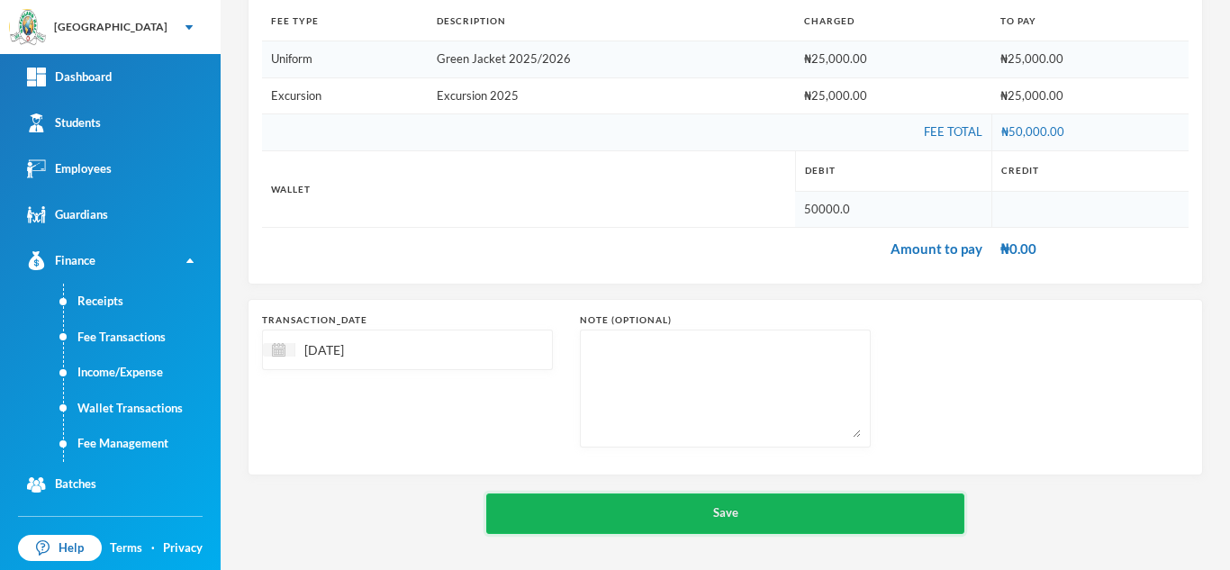
click at [713, 495] on button "Save" at bounding box center [725, 514] width 478 height 41
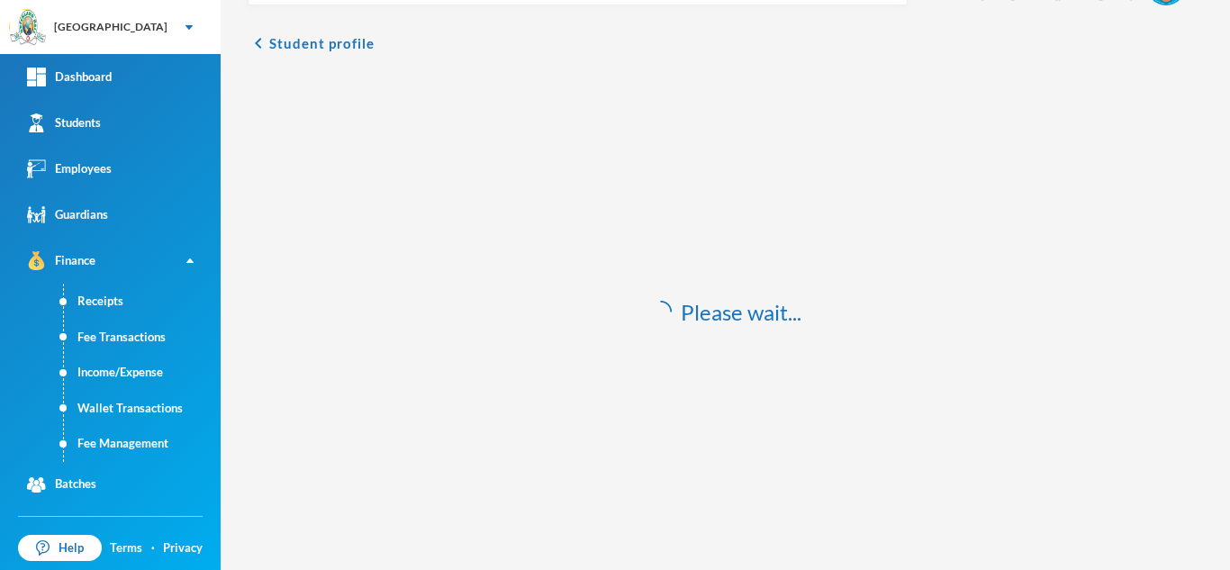
scroll to position [53, 0]
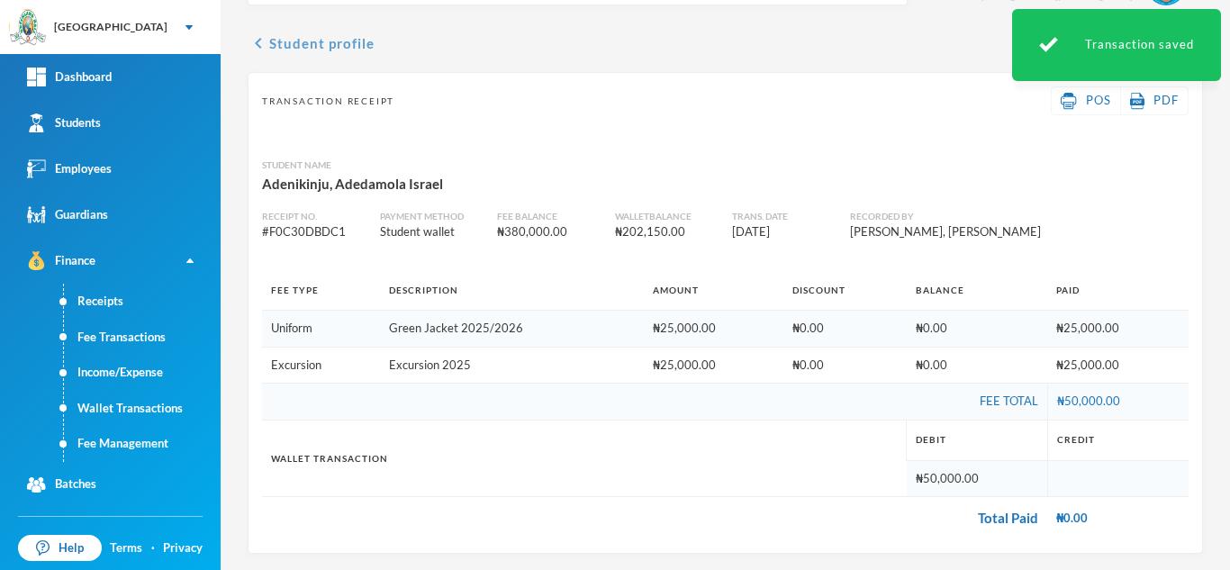
click at [313, 41] on button "chevron_left Student profile" at bounding box center [311, 43] width 127 height 22
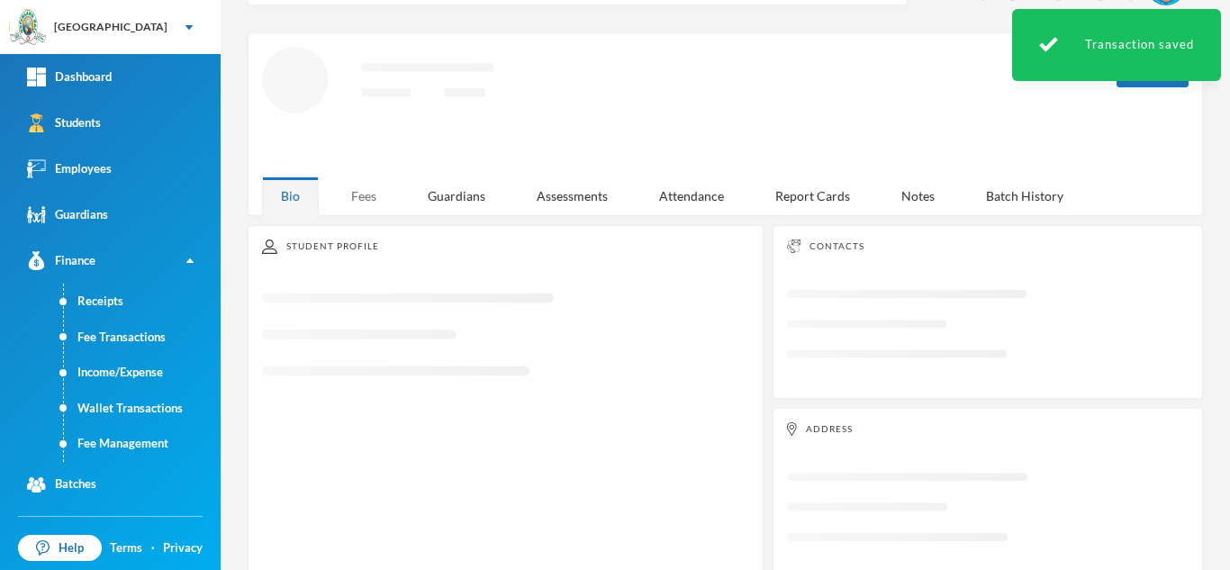
click at [362, 177] on div "Fees" at bounding box center [363, 196] width 63 height 39
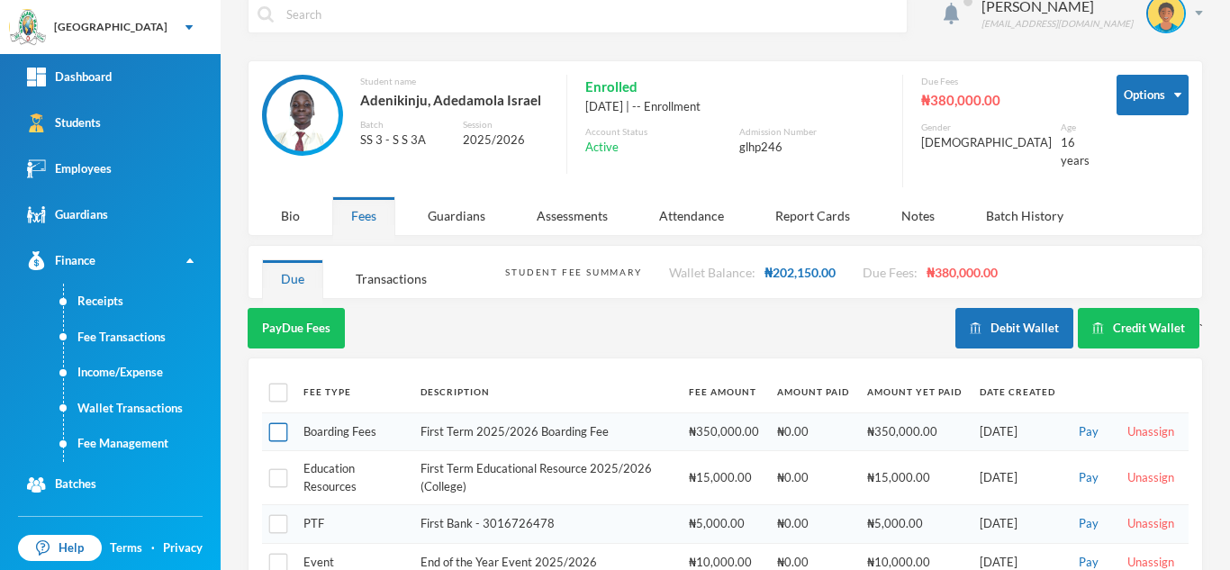
scroll to position [53, 0]
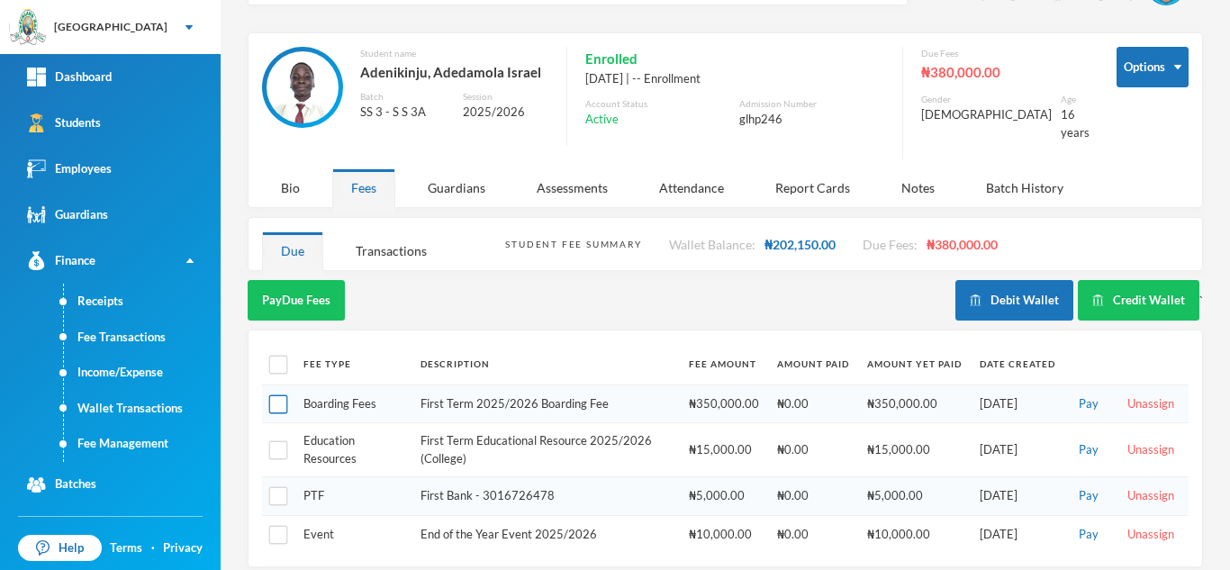
click at [284, 395] on input "checkbox" at bounding box center [278, 404] width 19 height 19
checkbox input "true"
click at [303, 291] on button "Pay Selected (1)" at bounding box center [303, 300] width 111 height 41
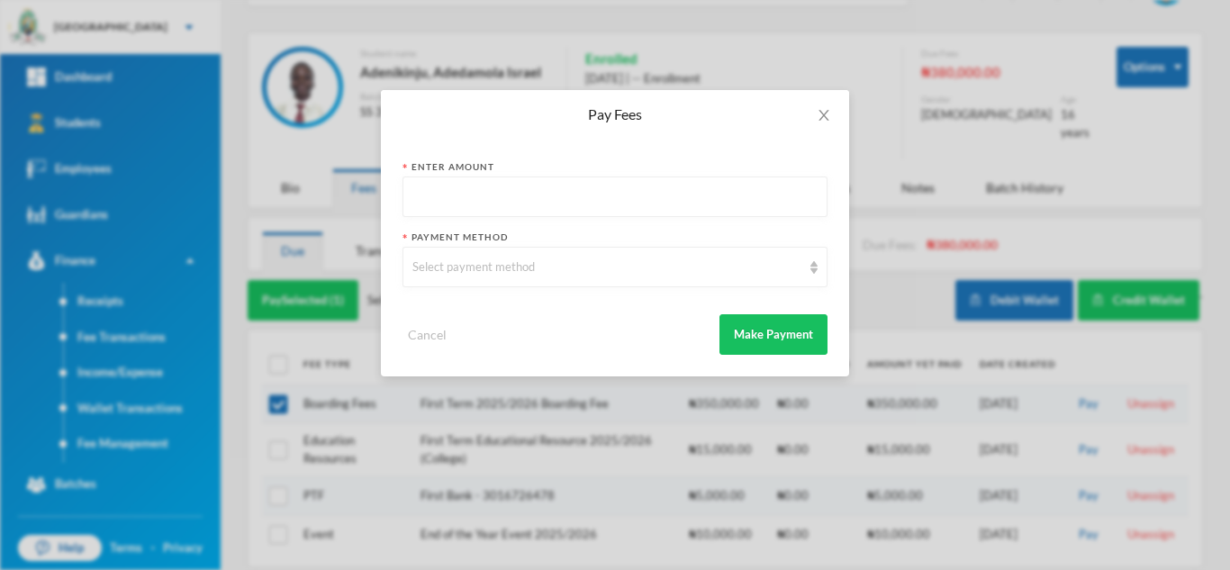
click at [417, 191] on input "text" at bounding box center [615, 197] width 405 height 41
type input "170000"
click at [467, 271] on div "Select payment method" at bounding box center [607, 267] width 389 height 18
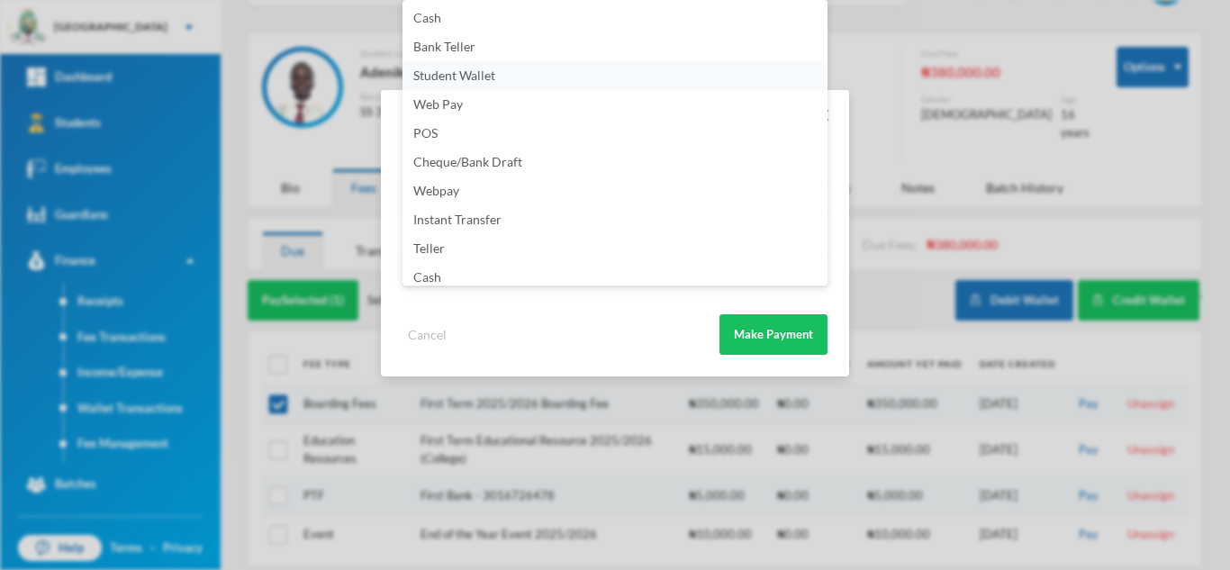
click at [451, 77] on span "Student Wallet" at bounding box center [454, 75] width 82 height 15
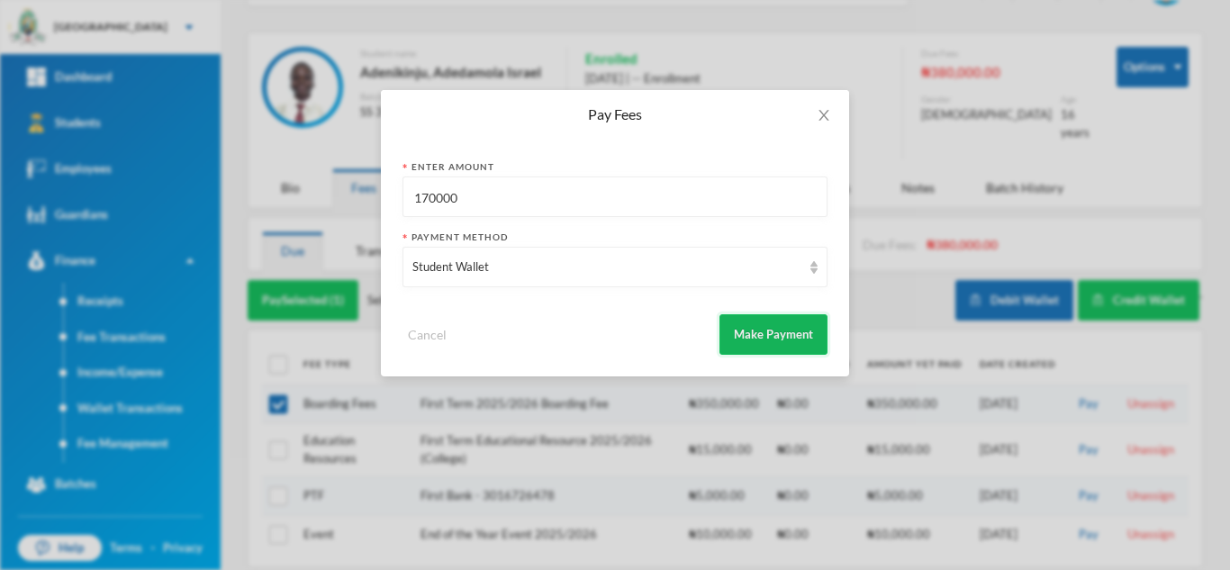
click at [770, 331] on button "Make Payment" at bounding box center [774, 334] width 108 height 41
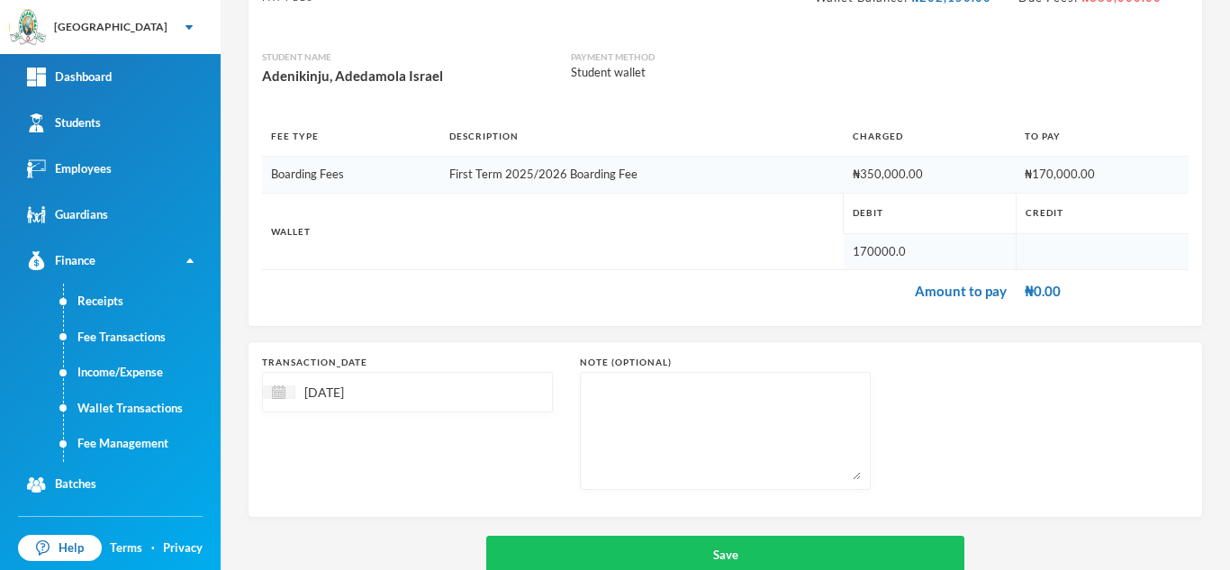
scroll to position [193, 0]
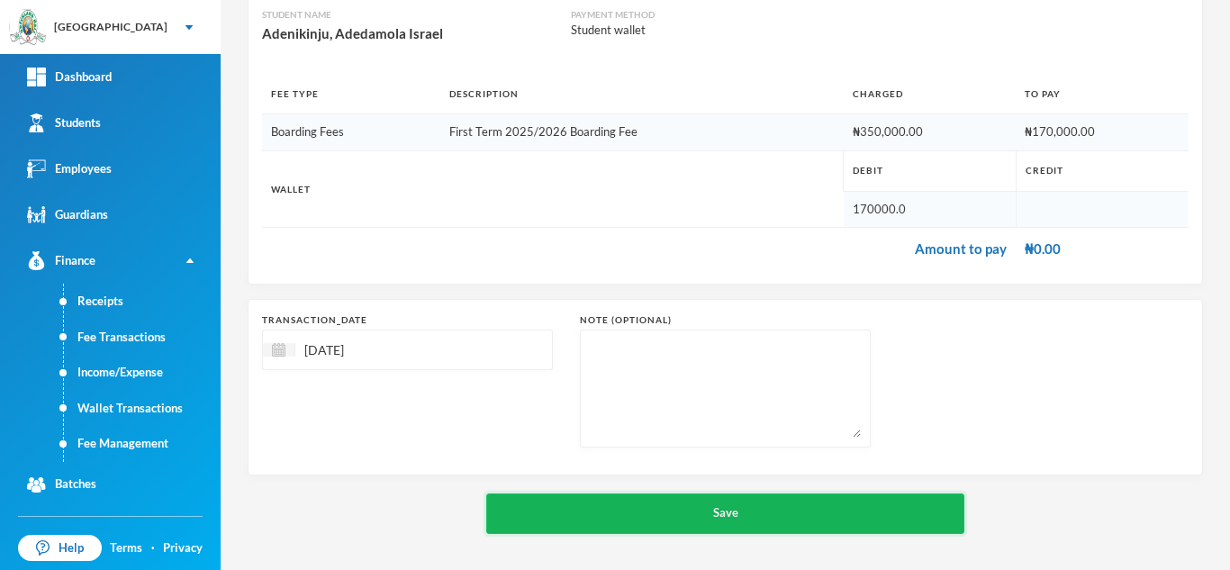
click at [766, 504] on button "Save" at bounding box center [725, 514] width 478 height 41
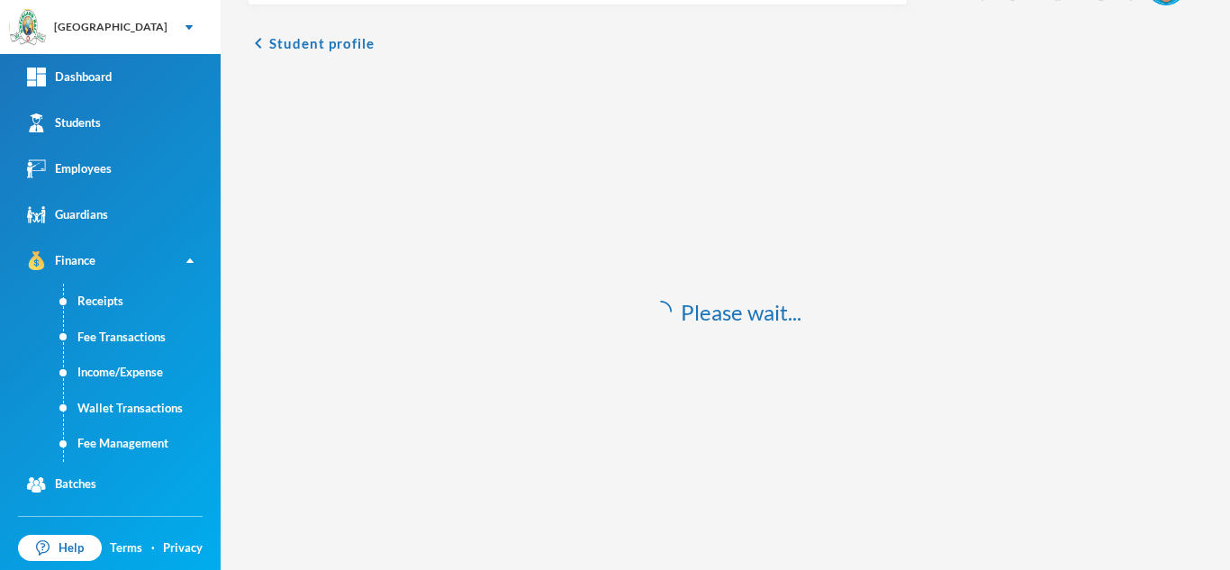
scroll to position [53, 0]
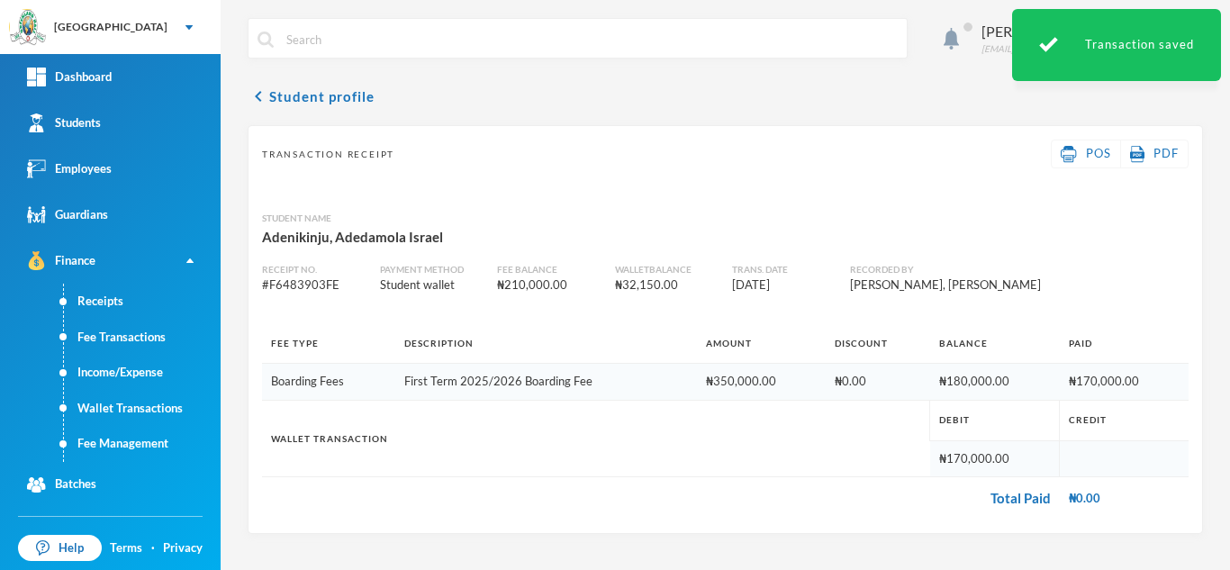
click at [1222, 31] on div "Aderogba Olumide [EMAIL_ADDRESS][DOMAIN_NAME] chevron_left Student profile Tran…" at bounding box center [726, 285] width 1010 height 570
click at [329, 102] on button "chevron_left Student profile" at bounding box center [311, 97] width 127 height 22
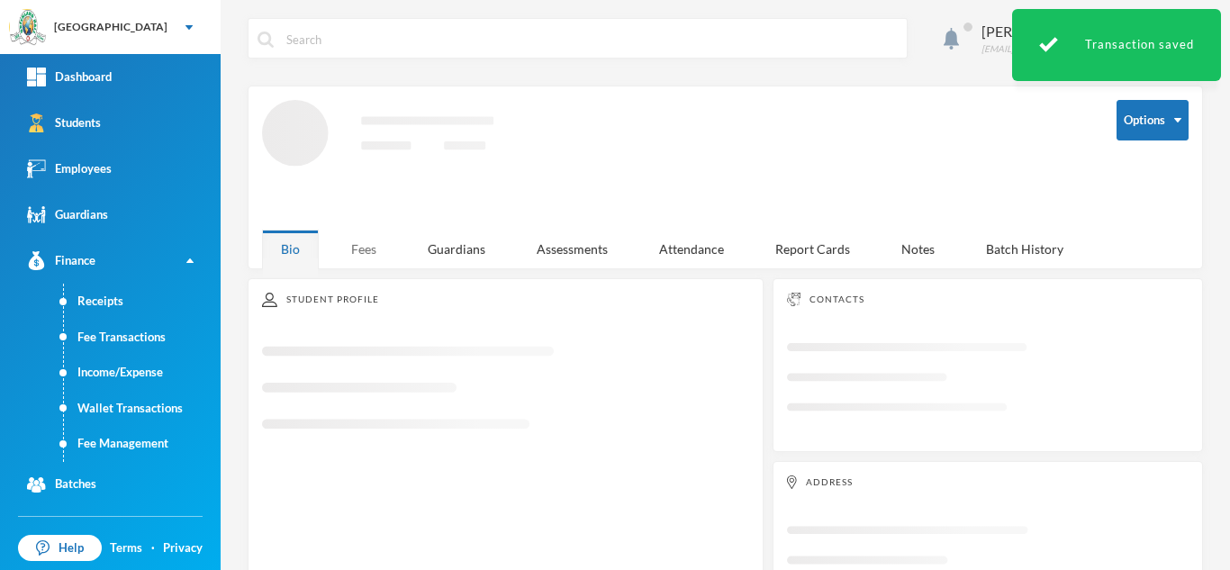
click at [362, 248] on div "Fees" at bounding box center [363, 249] width 63 height 39
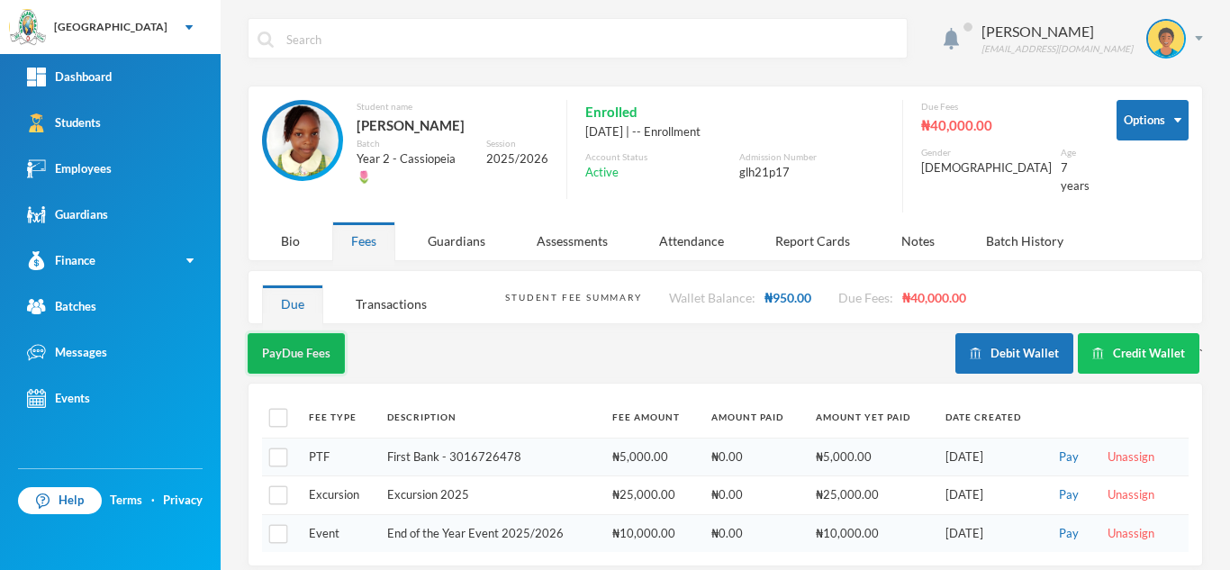
click at [294, 335] on button "Pay Due Fees" at bounding box center [296, 353] width 97 height 41
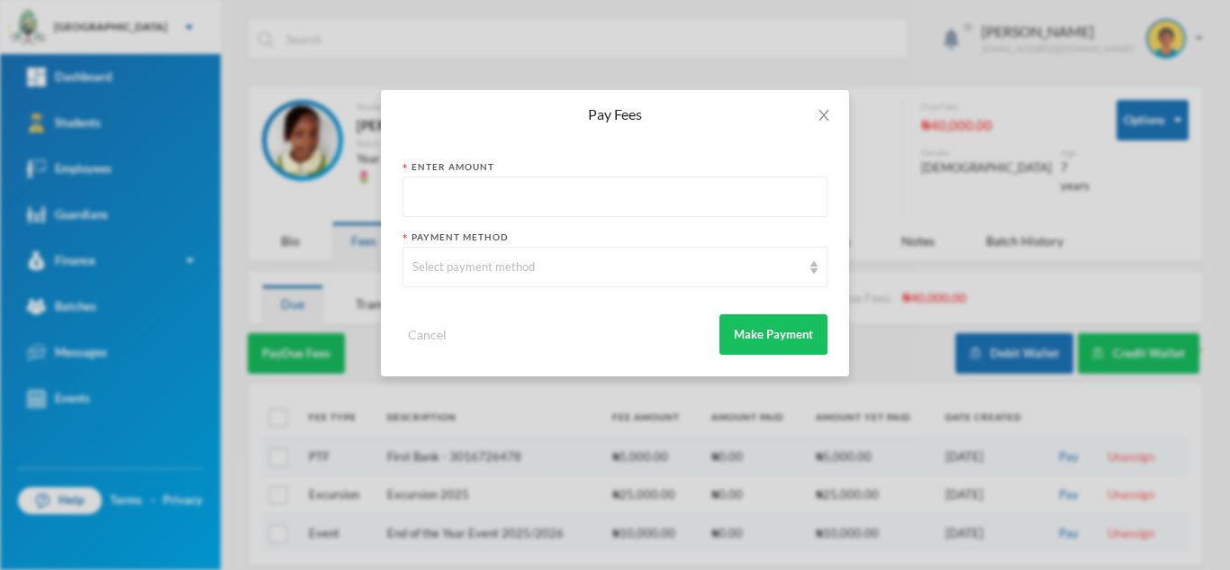
click at [443, 187] on input "text" at bounding box center [615, 197] width 405 height 41
type input "5000"
click at [443, 259] on div "Select payment method" at bounding box center [607, 267] width 389 height 18
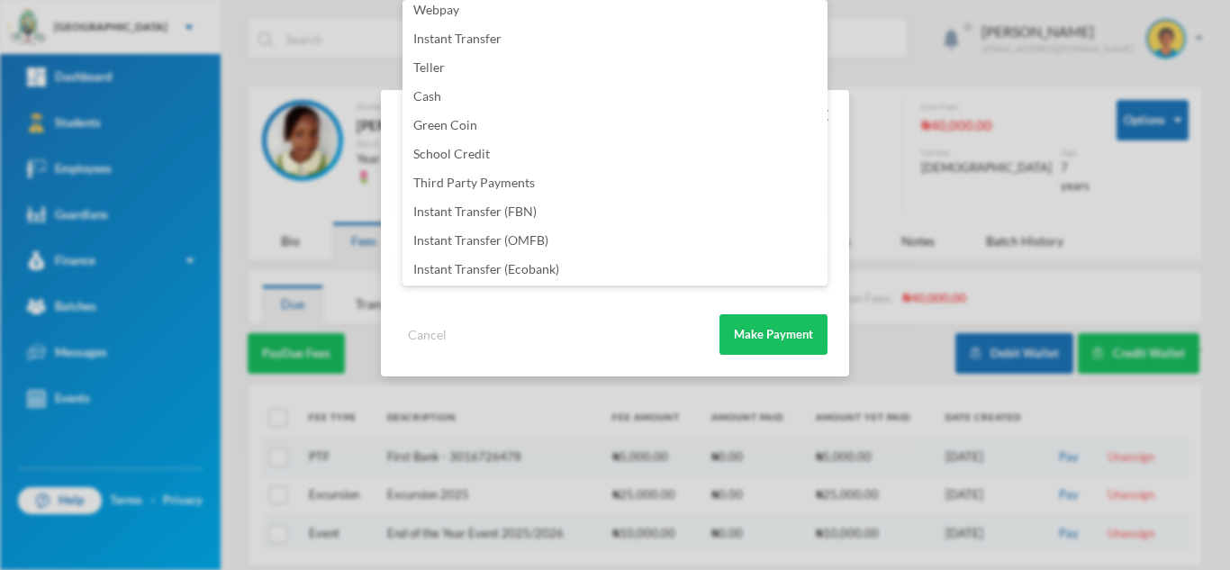
scroll to position [212, 0]
click at [525, 272] on li "PTF" at bounding box center [615, 267] width 425 height 29
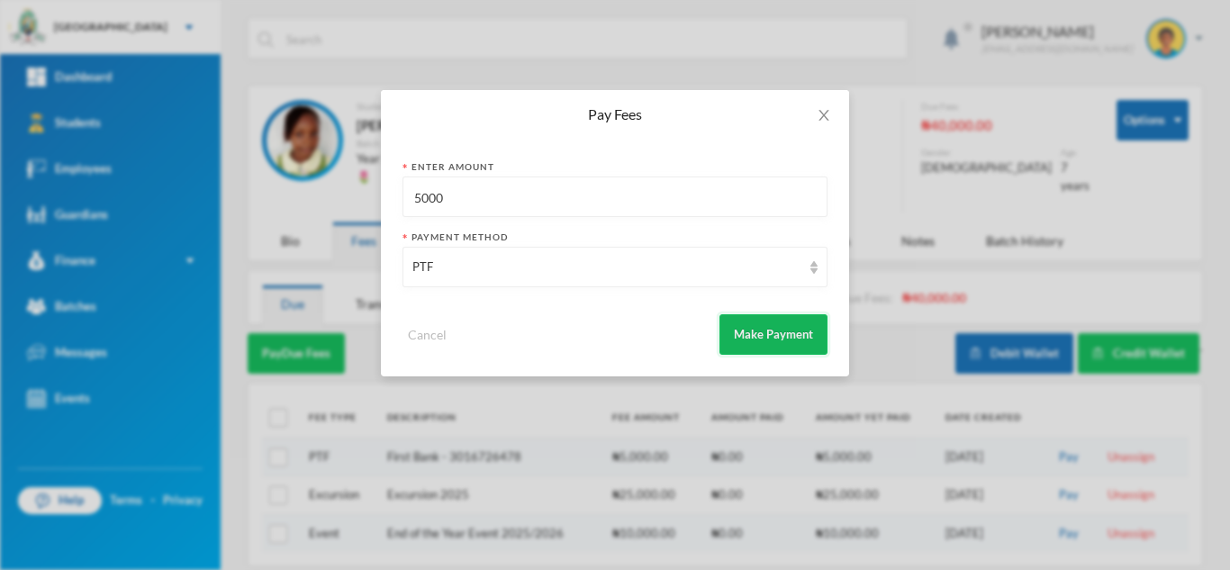
click at [774, 328] on button "Make Payment" at bounding box center [774, 334] width 108 height 41
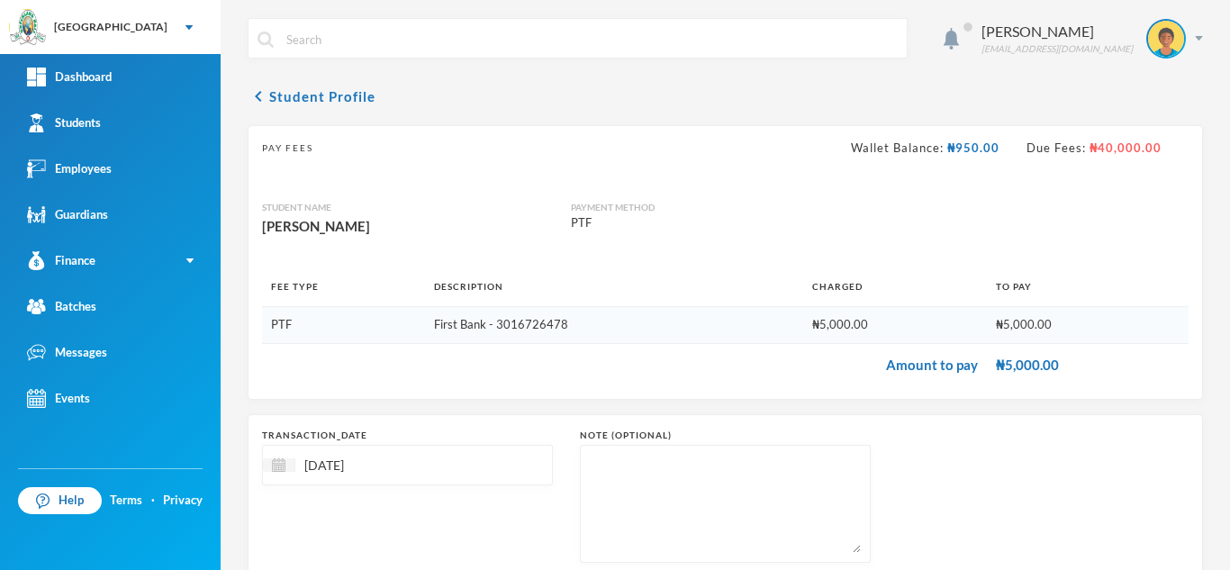
scroll to position [115, 0]
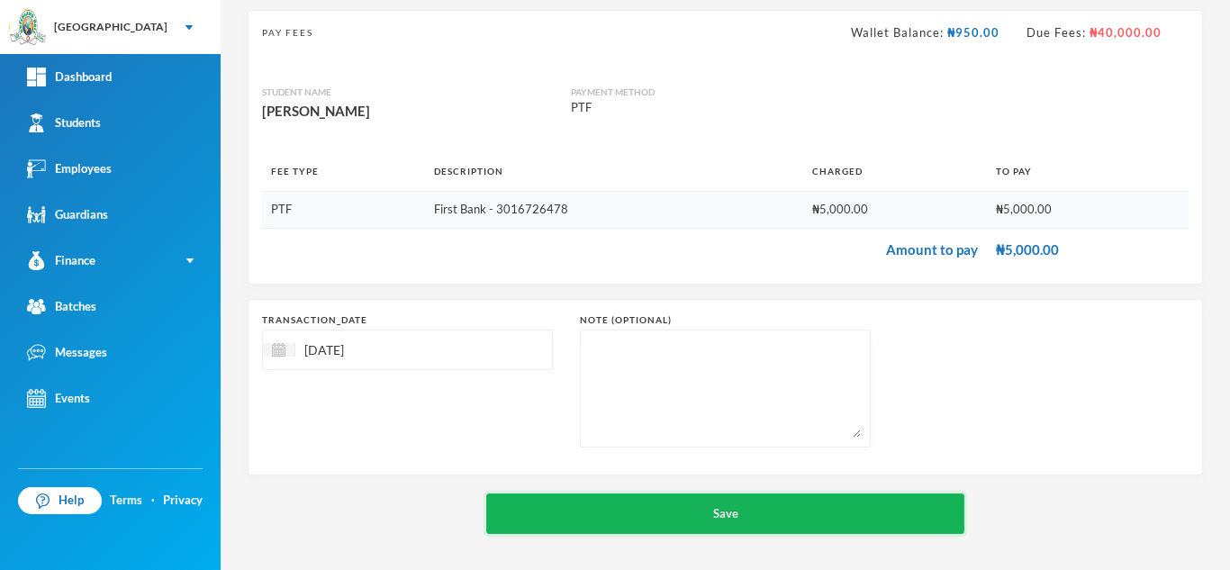
click at [750, 511] on button "Save" at bounding box center [725, 514] width 478 height 41
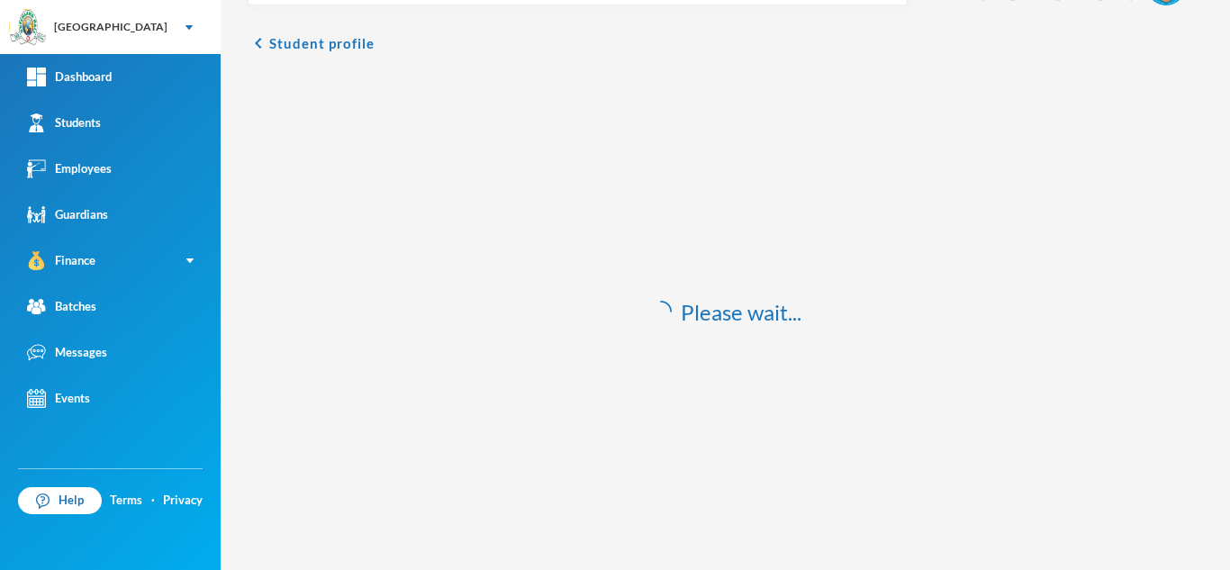
scroll to position [53, 0]
